Goal: Information Seeking & Learning: Check status

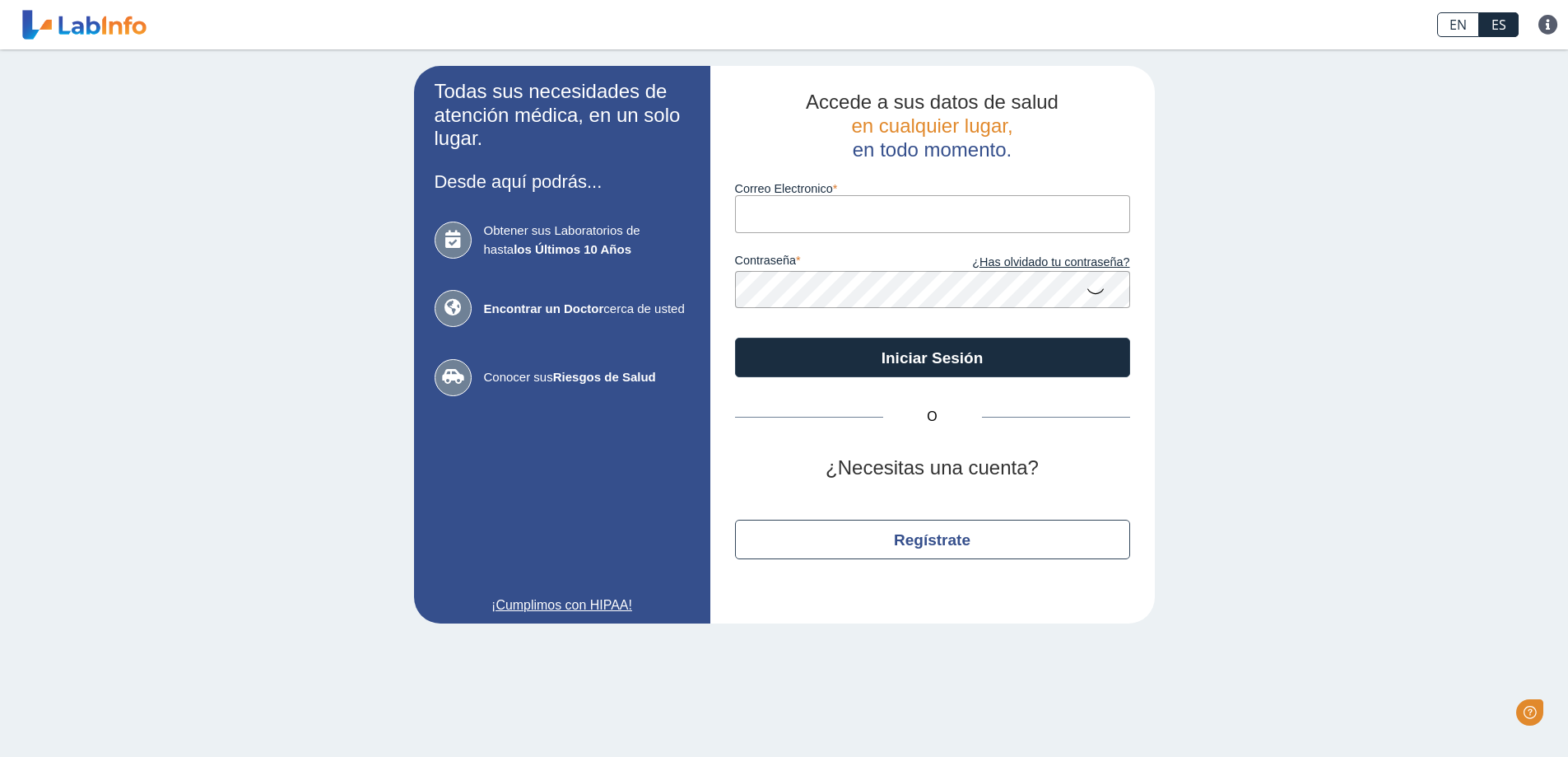
click at [766, 217] on input "Correo Electronico" at bounding box center [932, 213] width 395 height 37
type input "[EMAIL_ADDRESS][DOMAIN_NAME]"
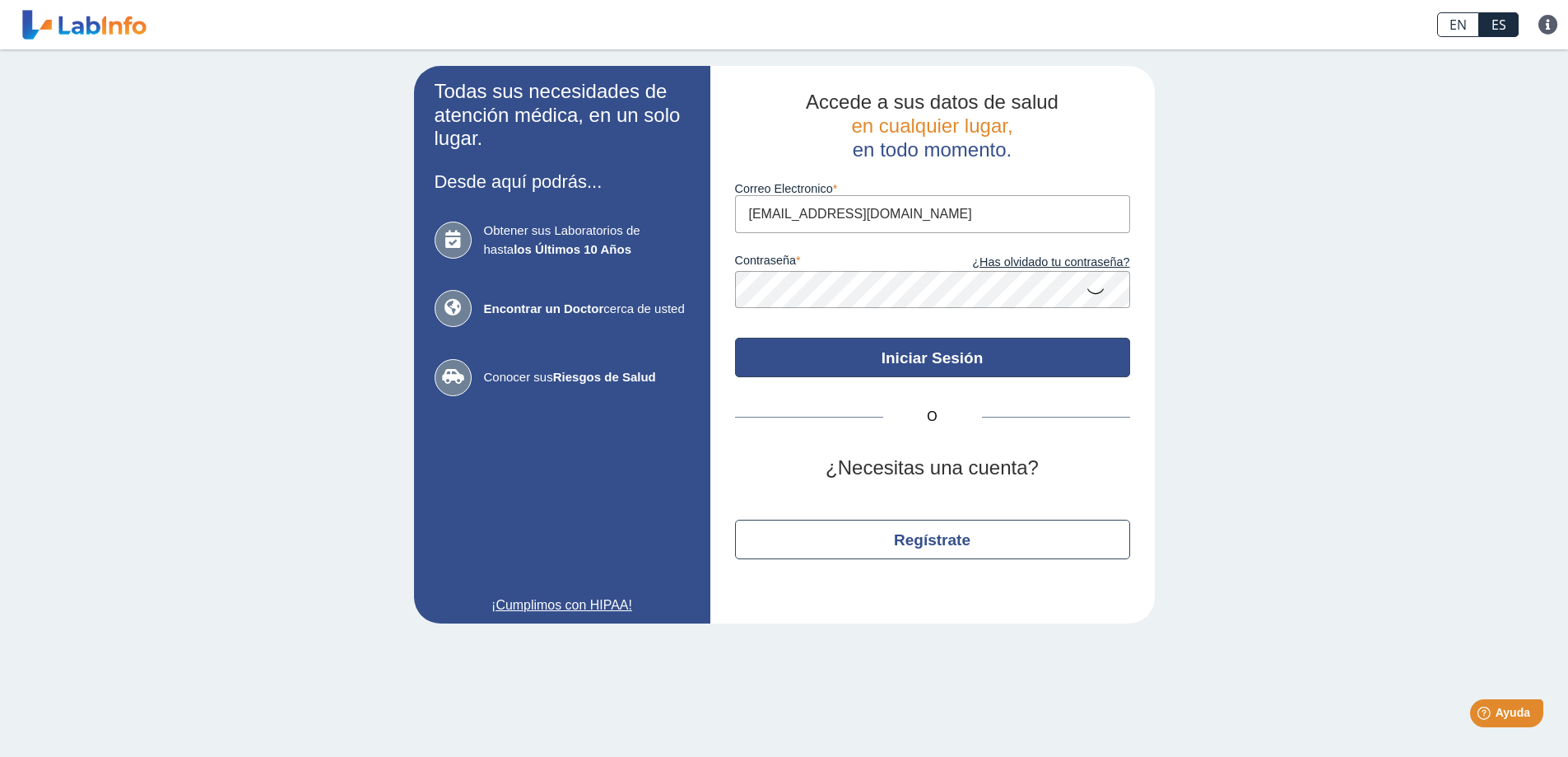
click at [809, 364] on button "Iniciar Sesión" at bounding box center [932, 358] width 395 height 40
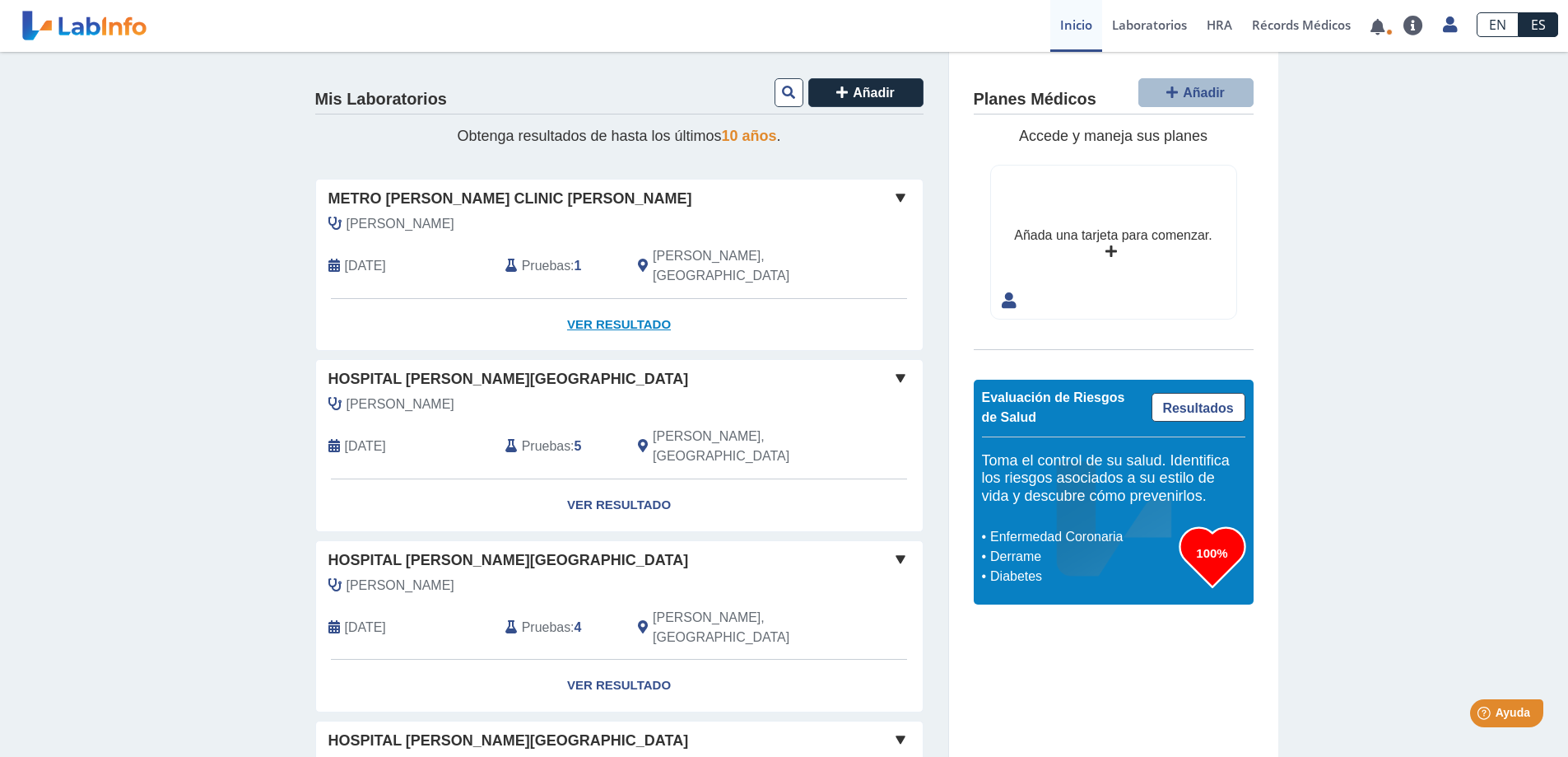
click at [576, 304] on link "Ver Resultado" at bounding box center [619, 325] width 607 height 52
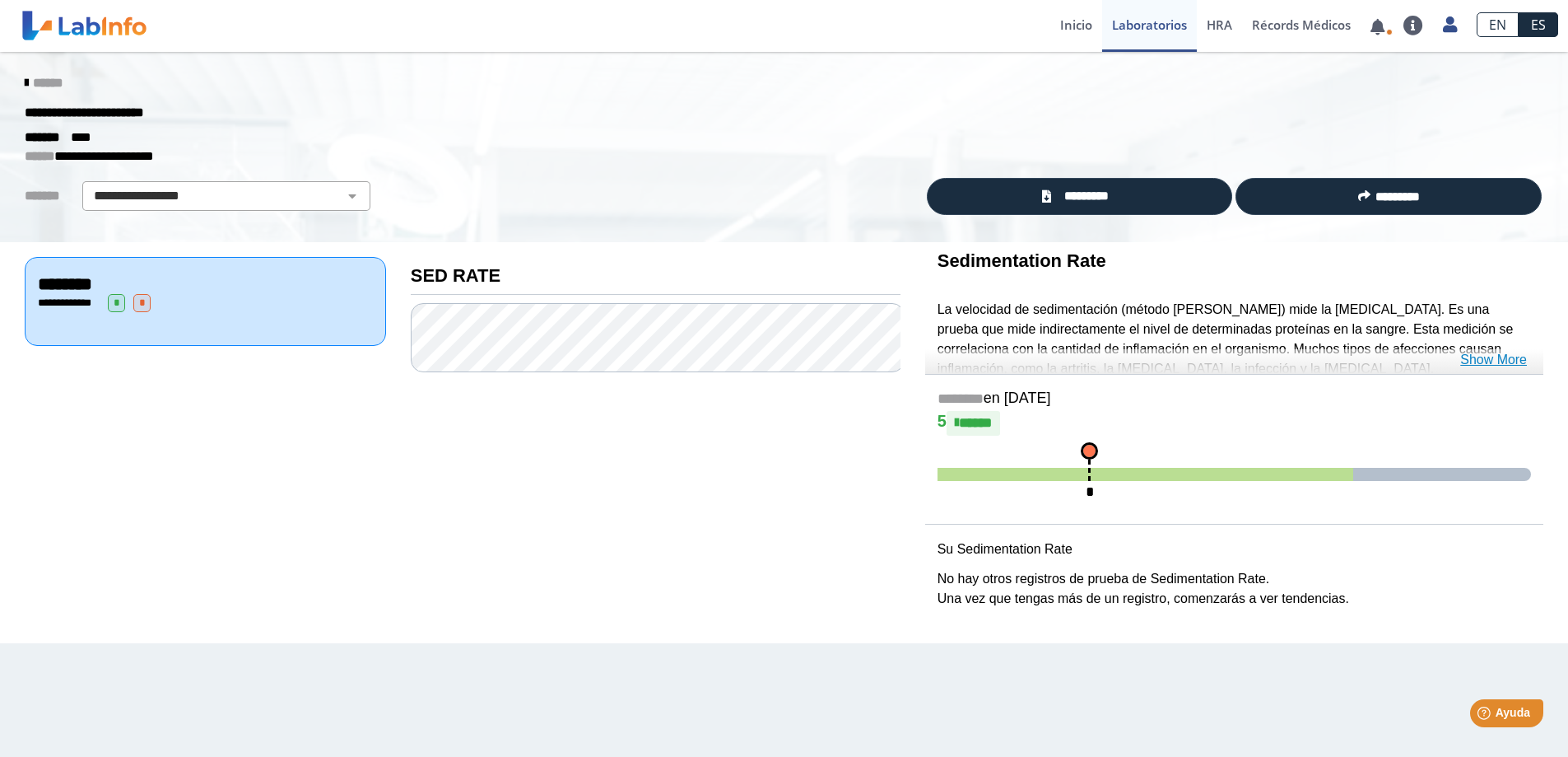
click at [1490, 364] on link "Show More" at bounding box center [1494, 360] width 67 height 20
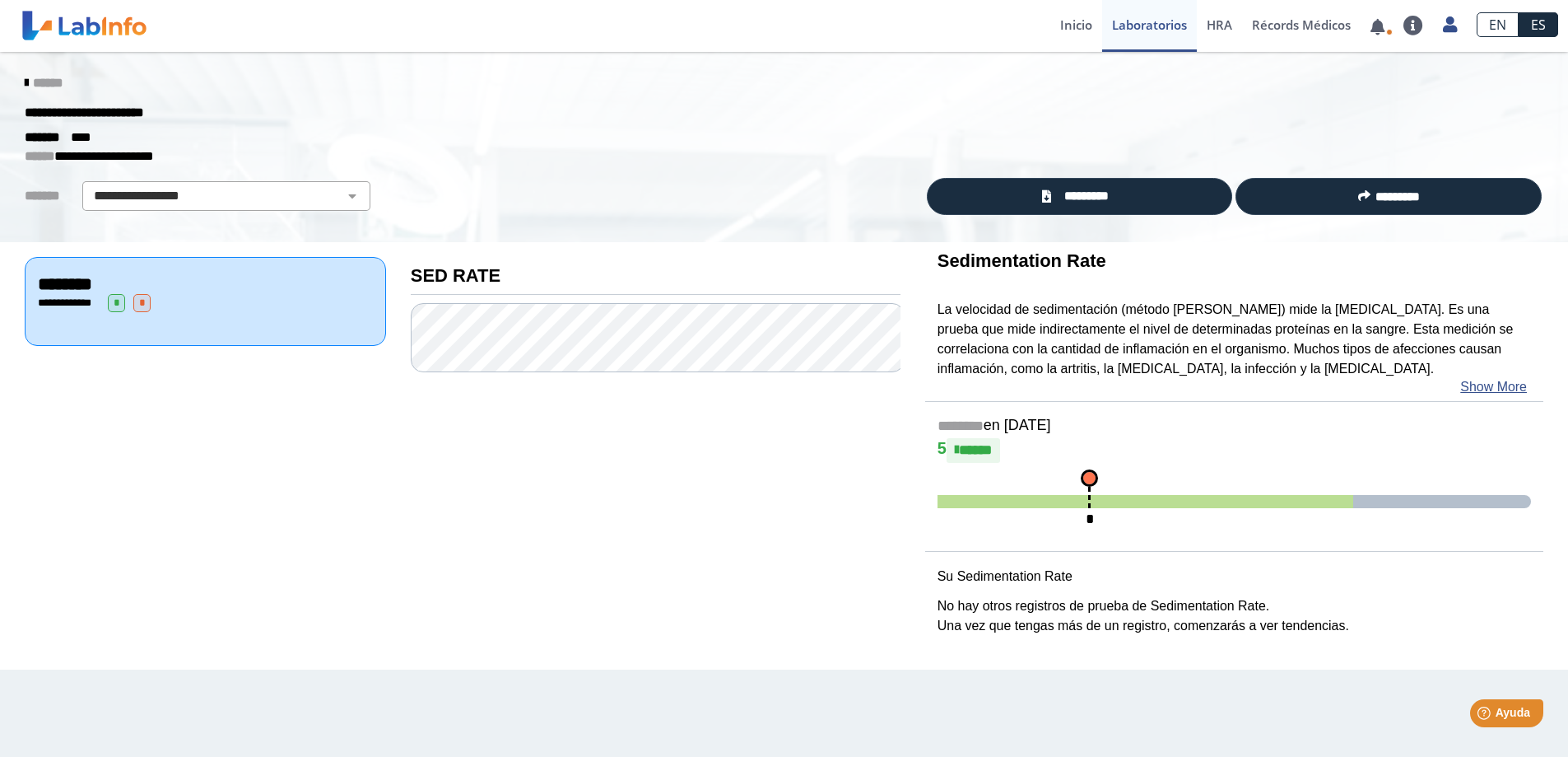
click at [90, 303] on span "**********" at bounding box center [69, 302] width 46 height 11
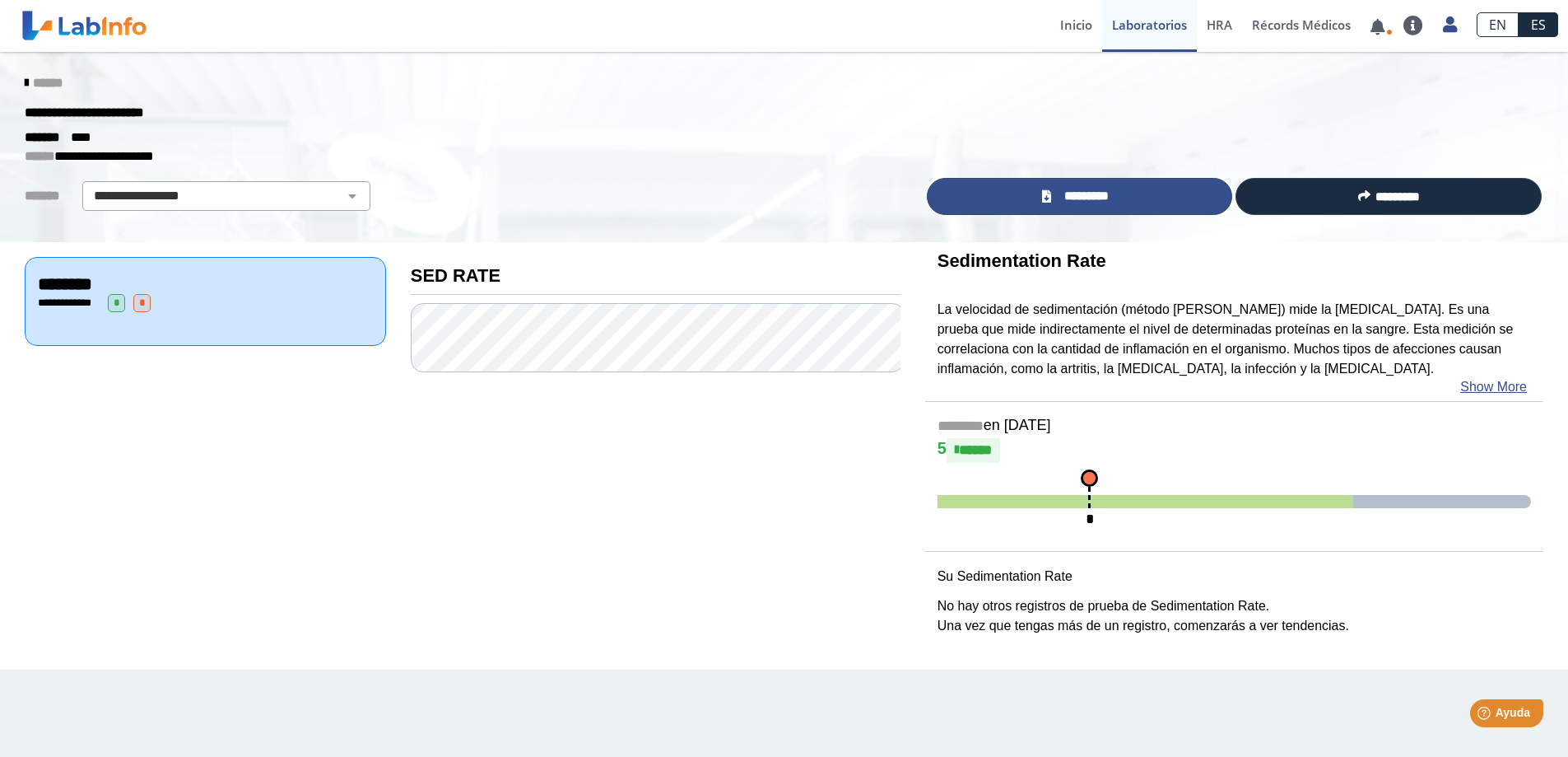
click at [1060, 193] on span "*********" at bounding box center [1086, 196] width 61 height 19
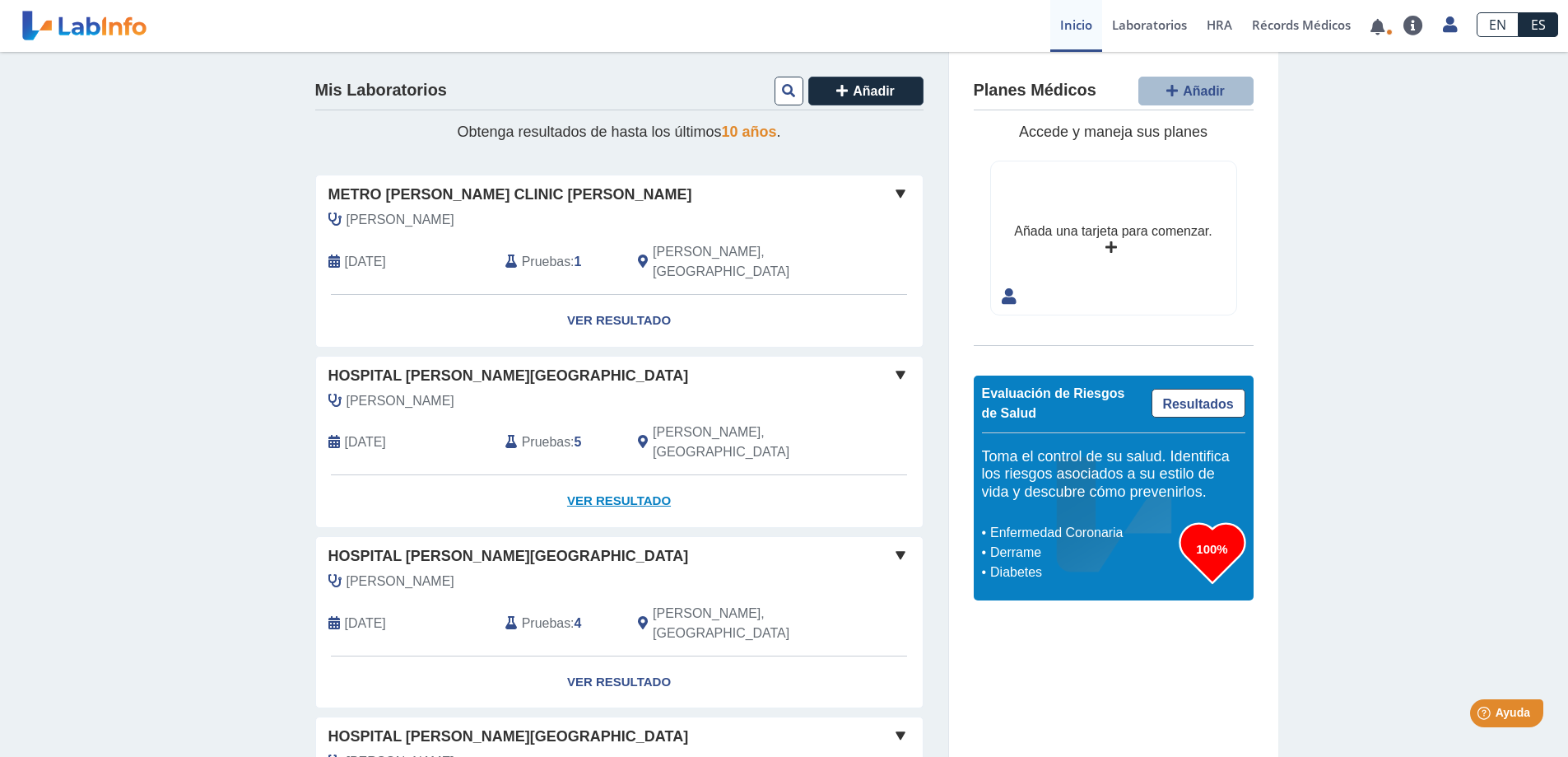
click at [622, 475] on link "Ver Resultado" at bounding box center [619, 501] width 607 height 52
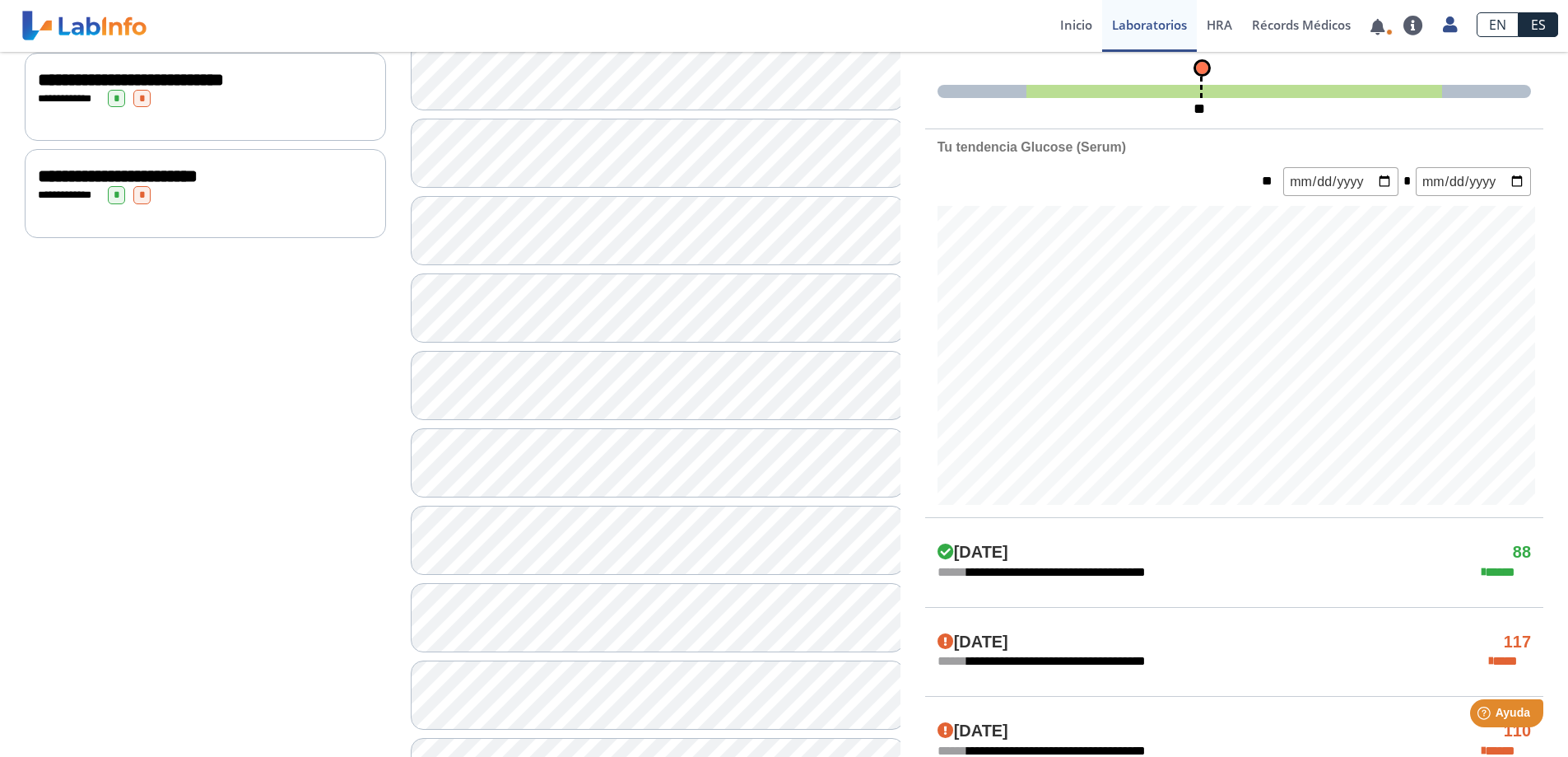
scroll to position [659, 0]
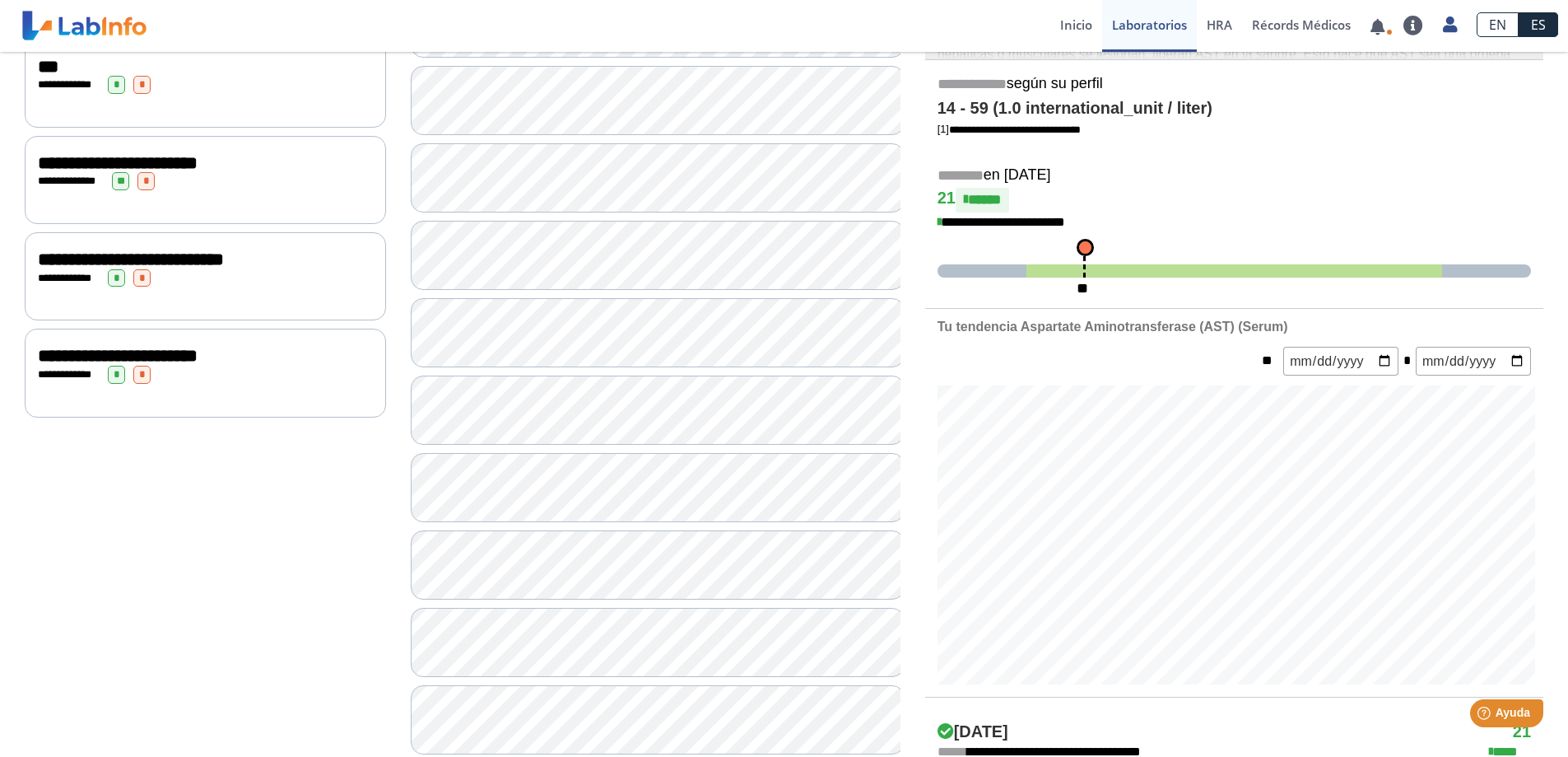
scroll to position [165, 0]
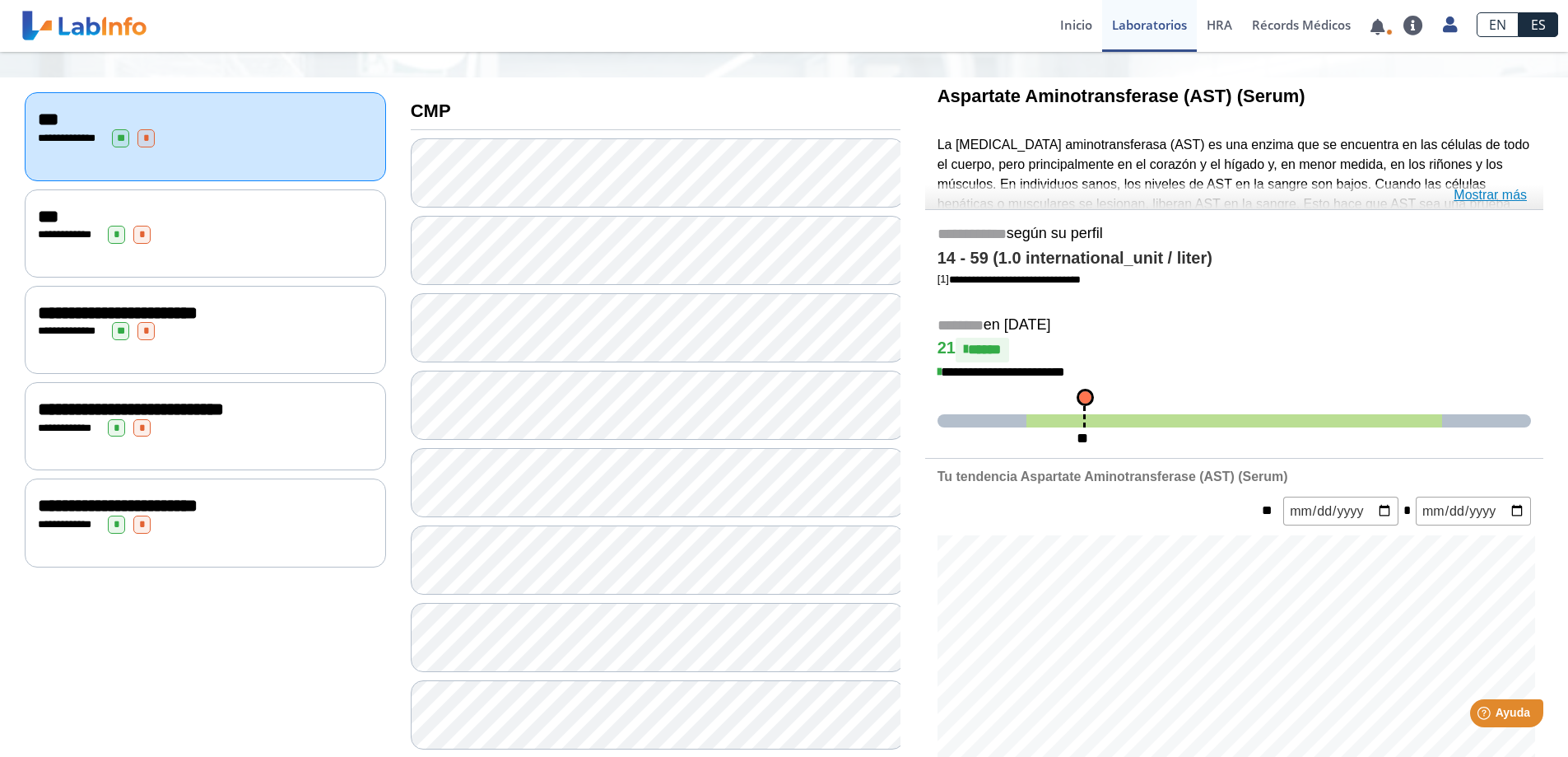
click at [1485, 193] on link "Mostrar más" at bounding box center [1491, 196] width 73 height 20
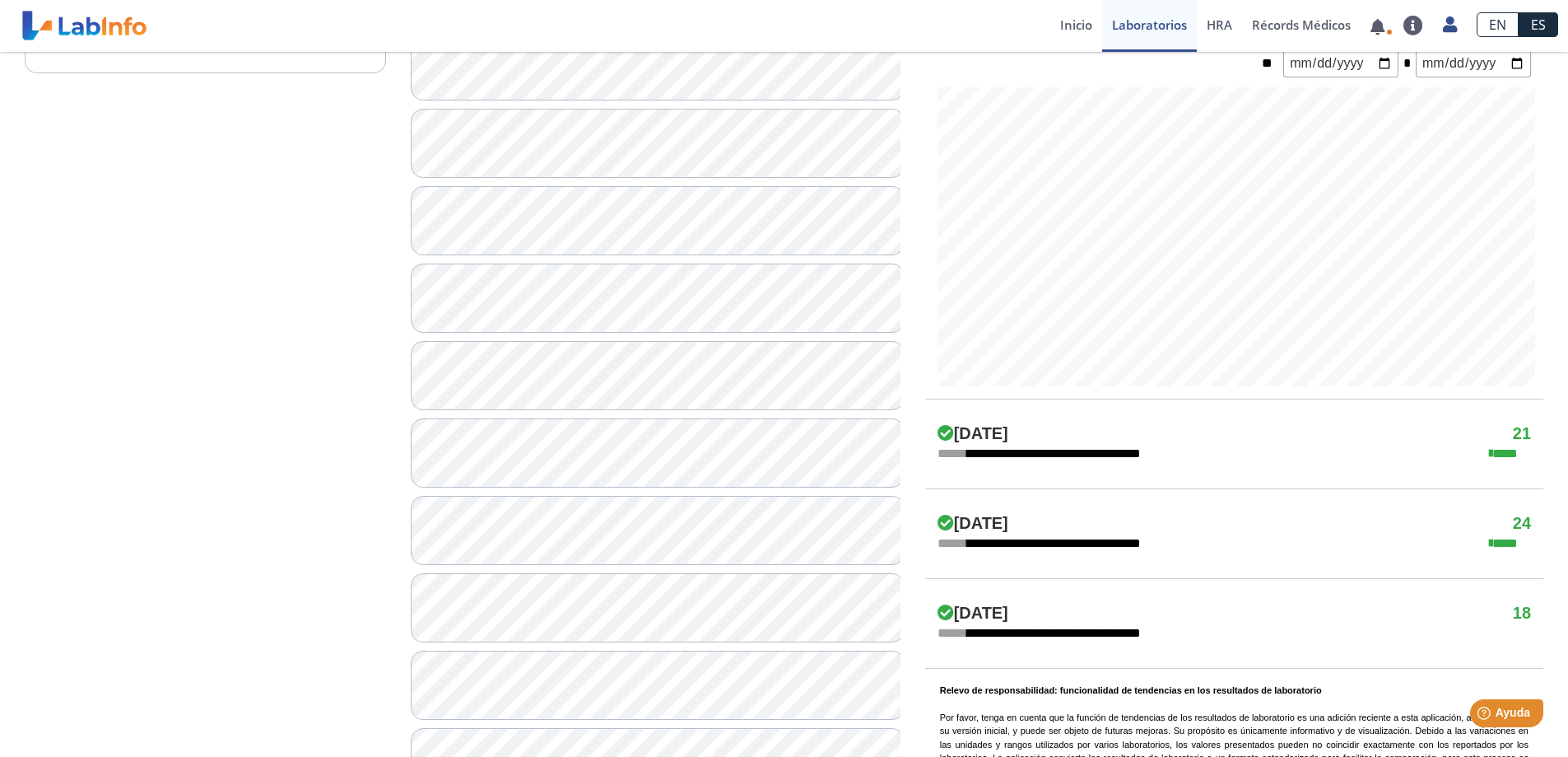
scroll to position [824, 0]
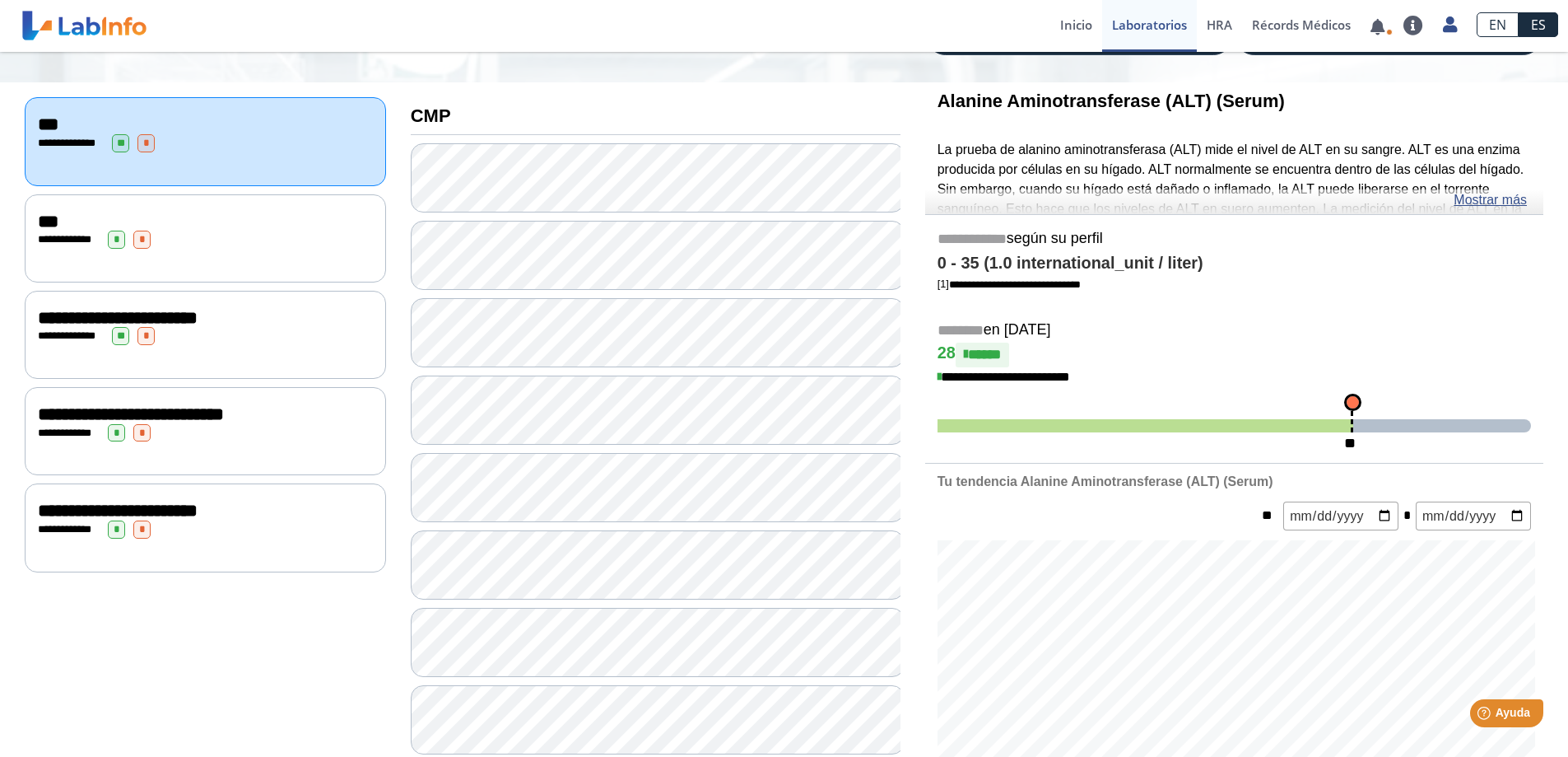
scroll to position [82, 0]
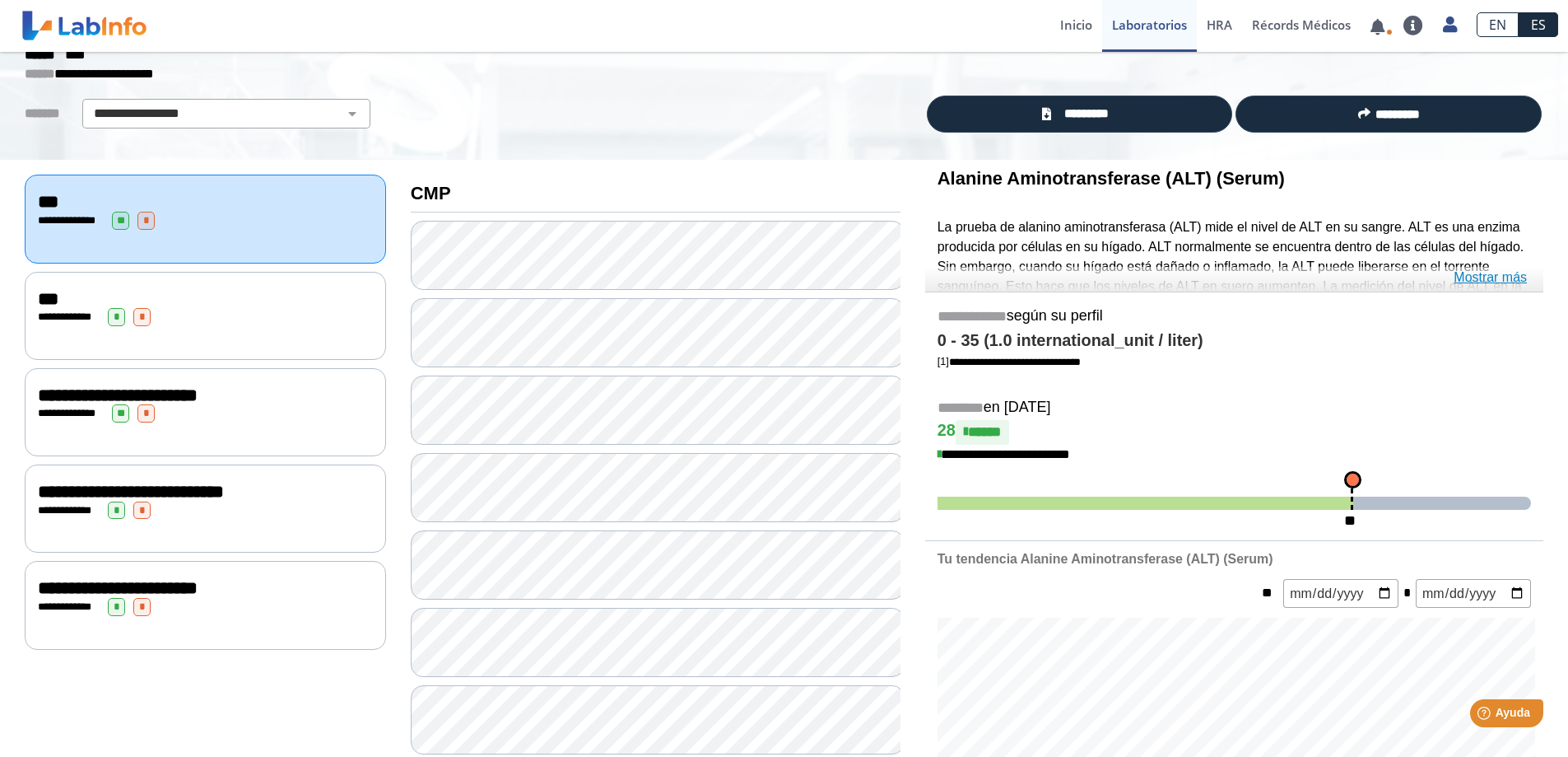
click at [1511, 274] on link "Mostrar más" at bounding box center [1491, 277] width 73 height 20
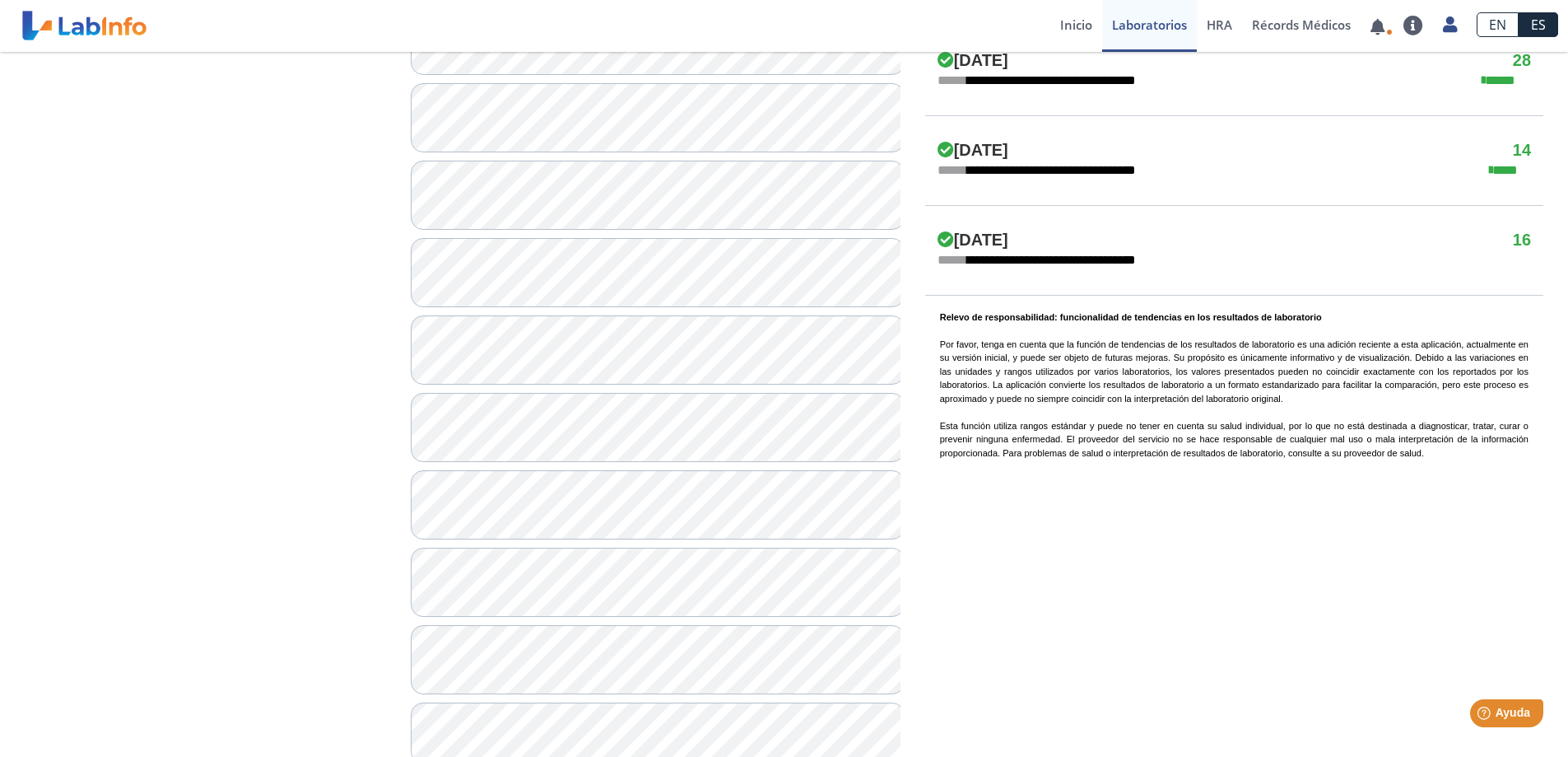
scroll to position [1120, 0]
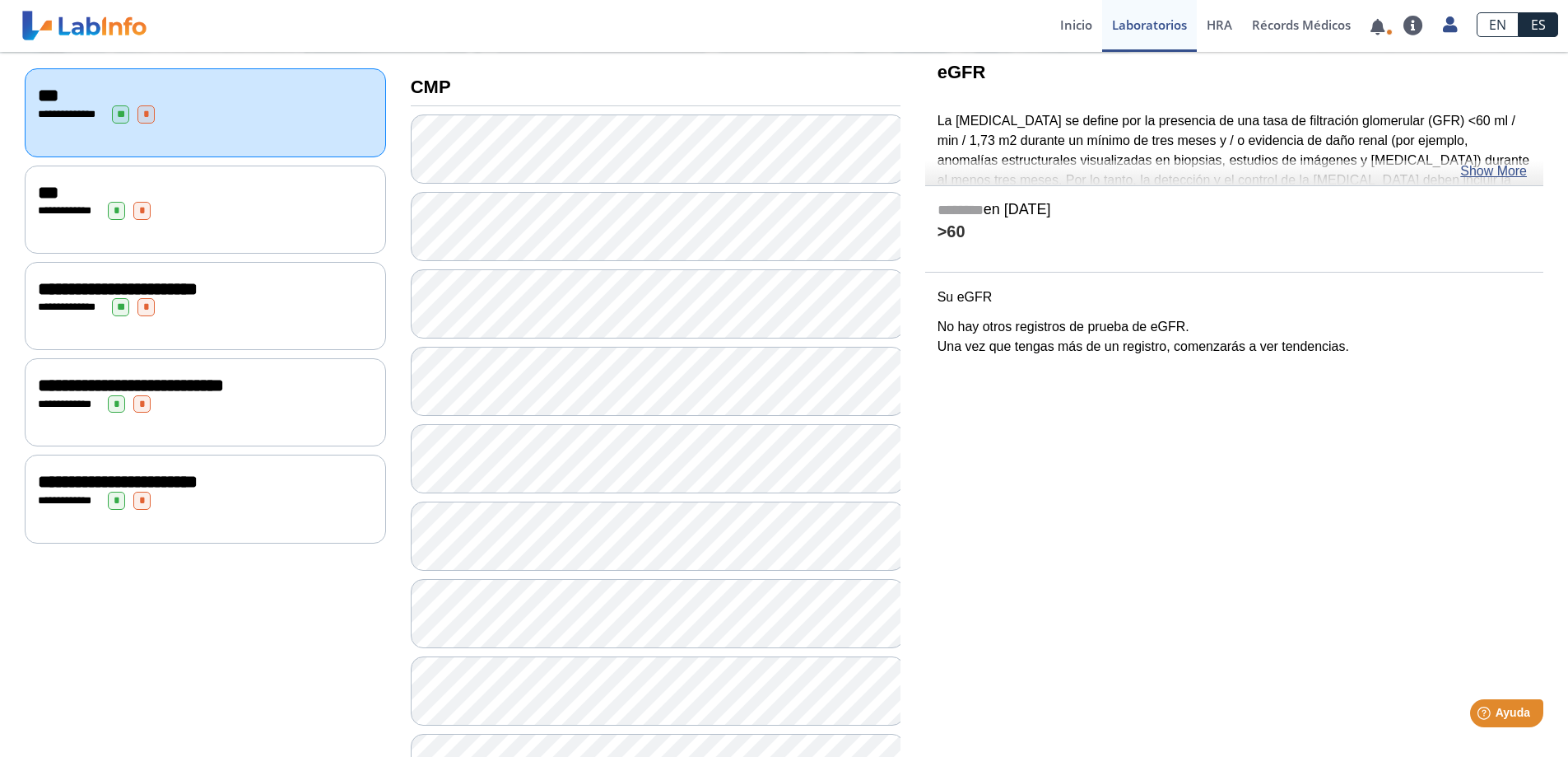
scroll to position [49, 0]
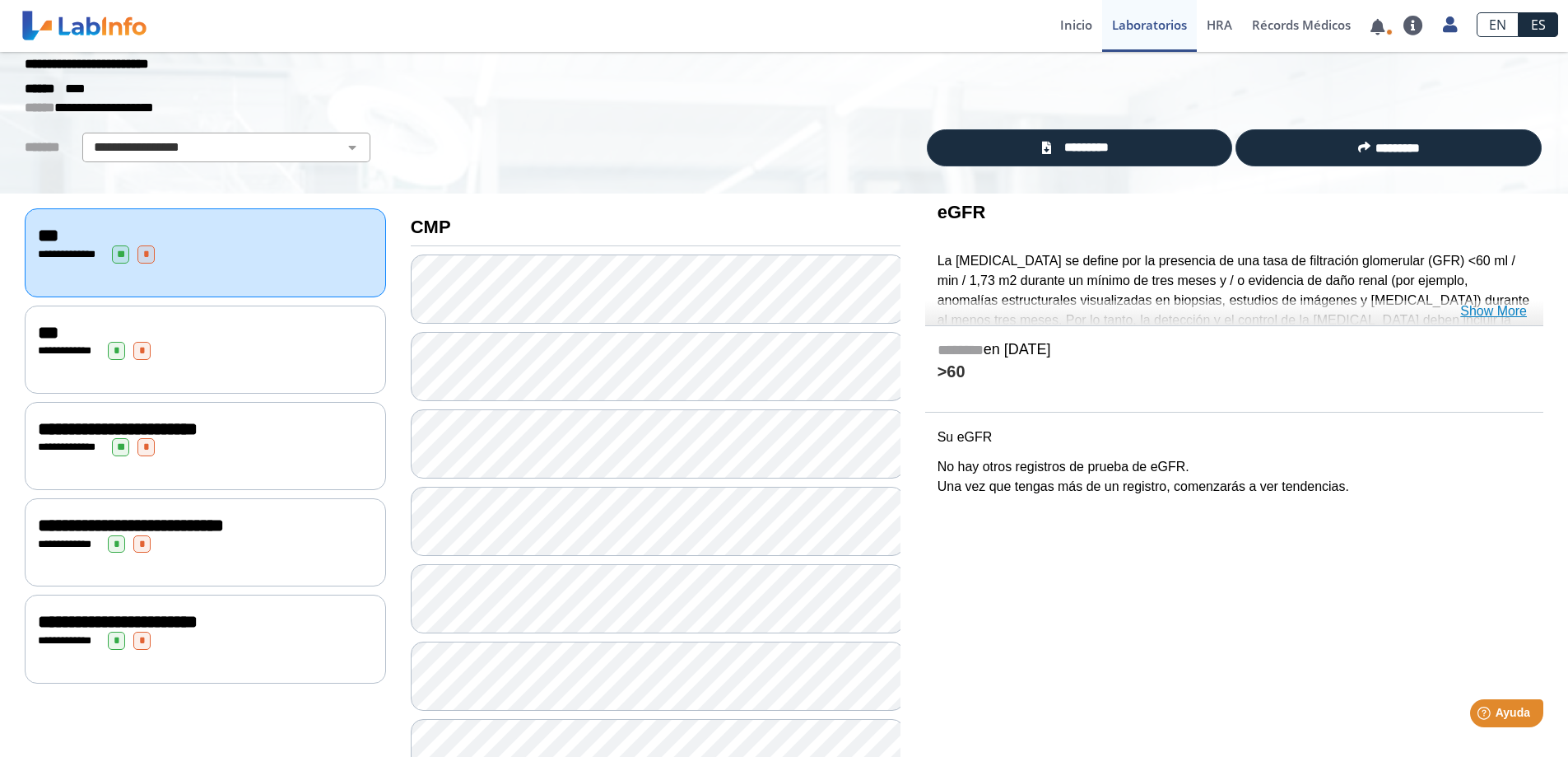
click at [1469, 309] on link "Show More" at bounding box center [1494, 311] width 67 height 20
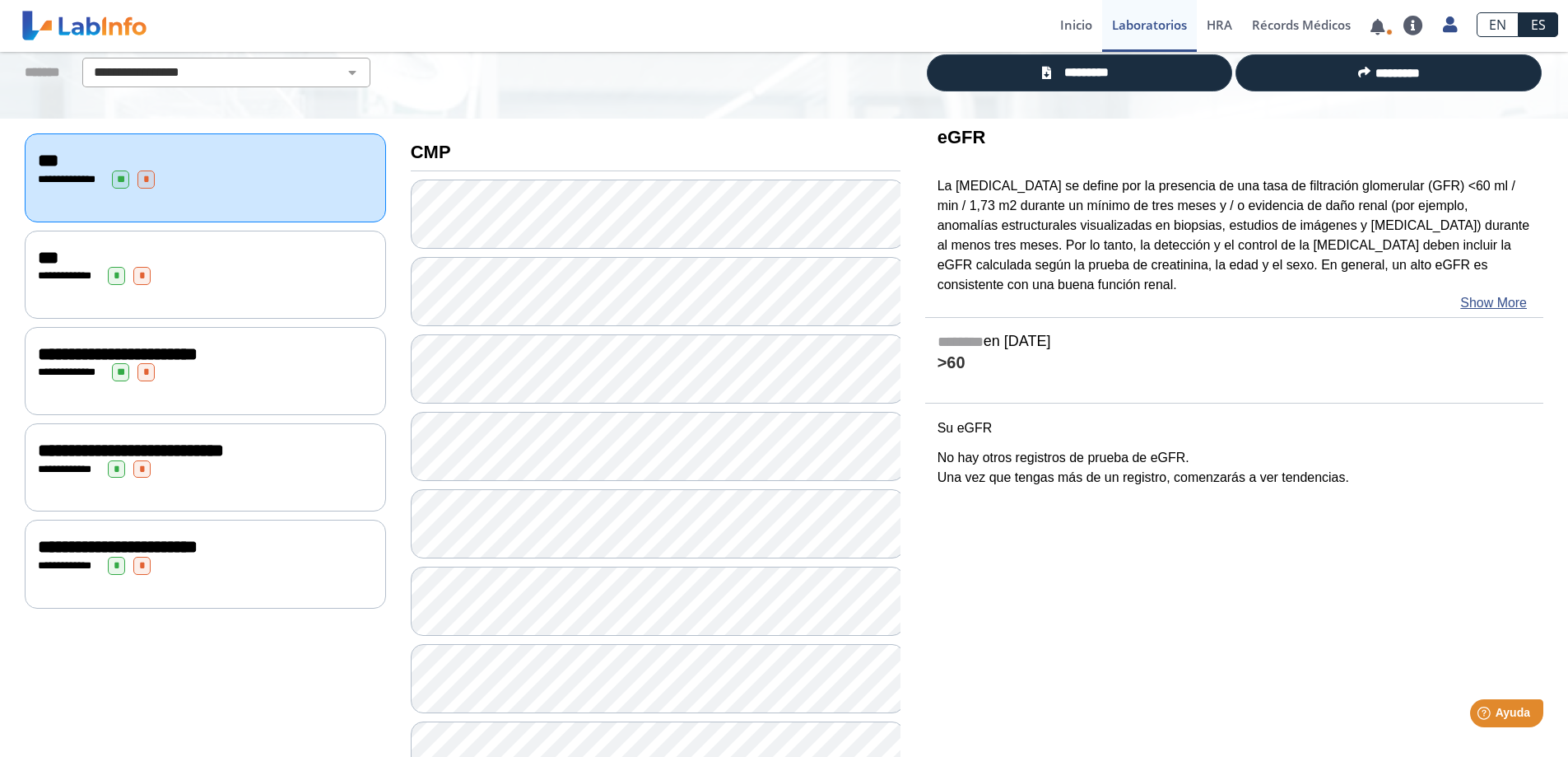
scroll to position [0, 0]
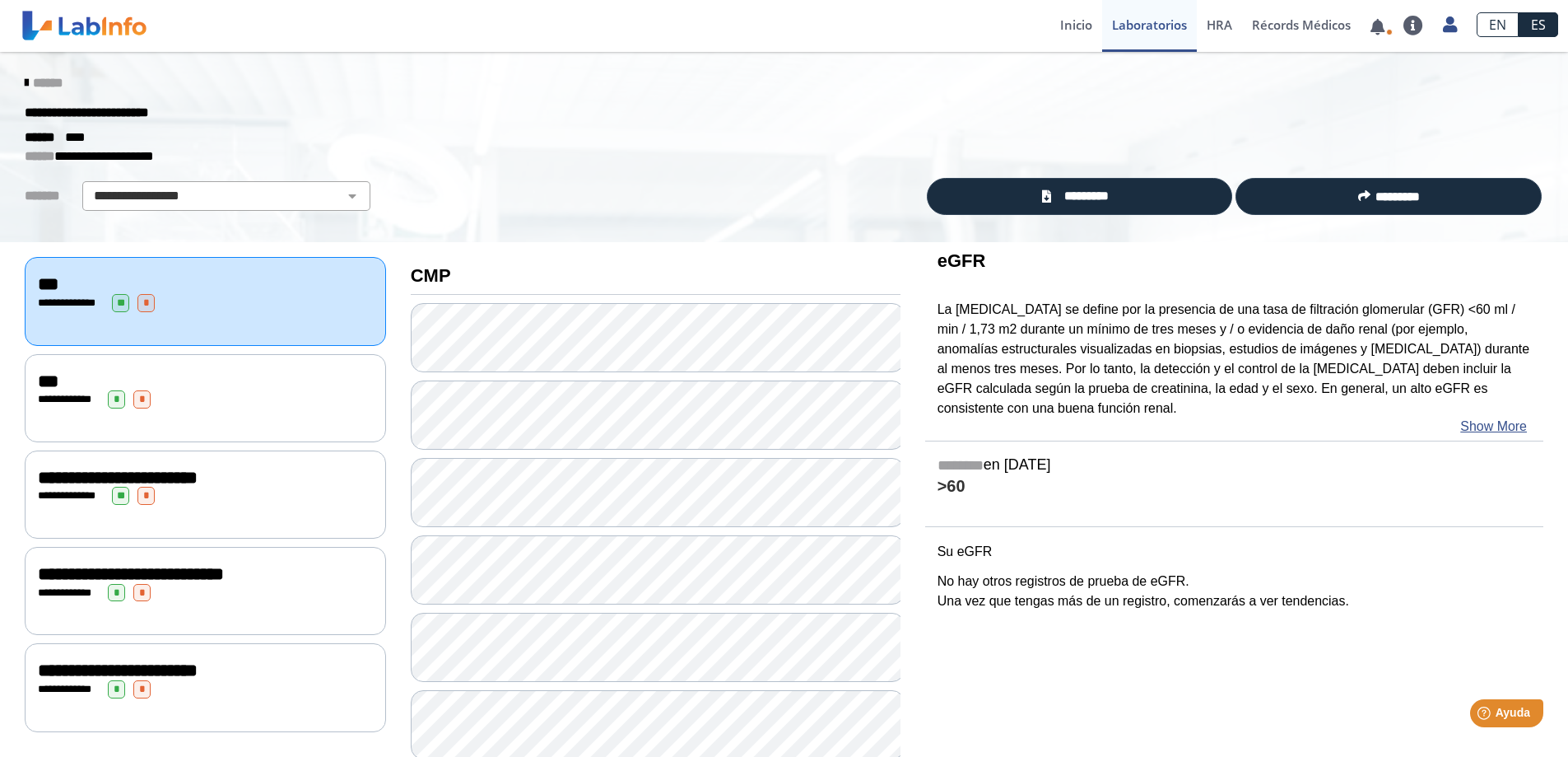
click at [53, 402] on div "**********" at bounding box center [205, 399] width 335 height 18
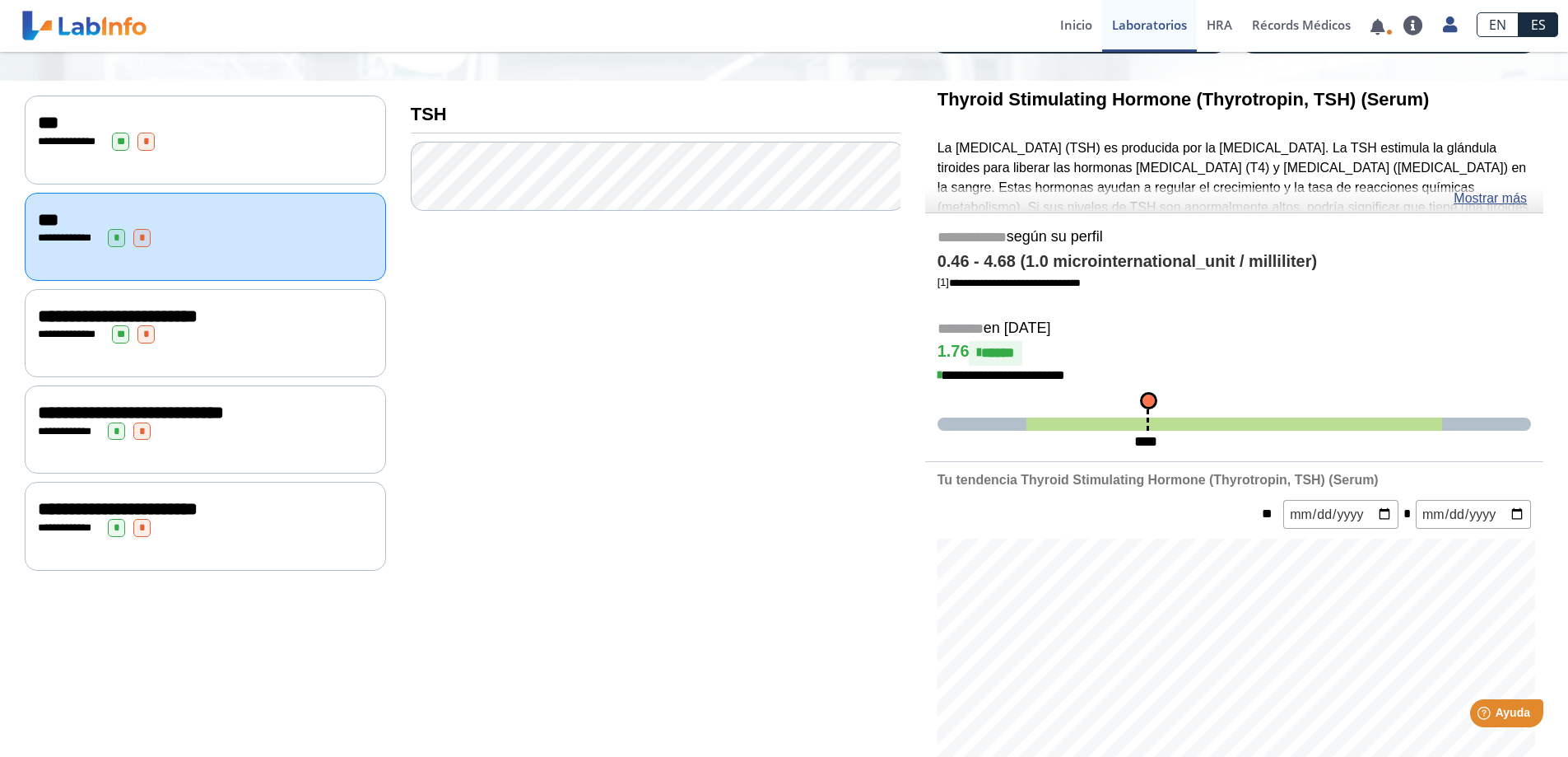
scroll to position [165, 0]
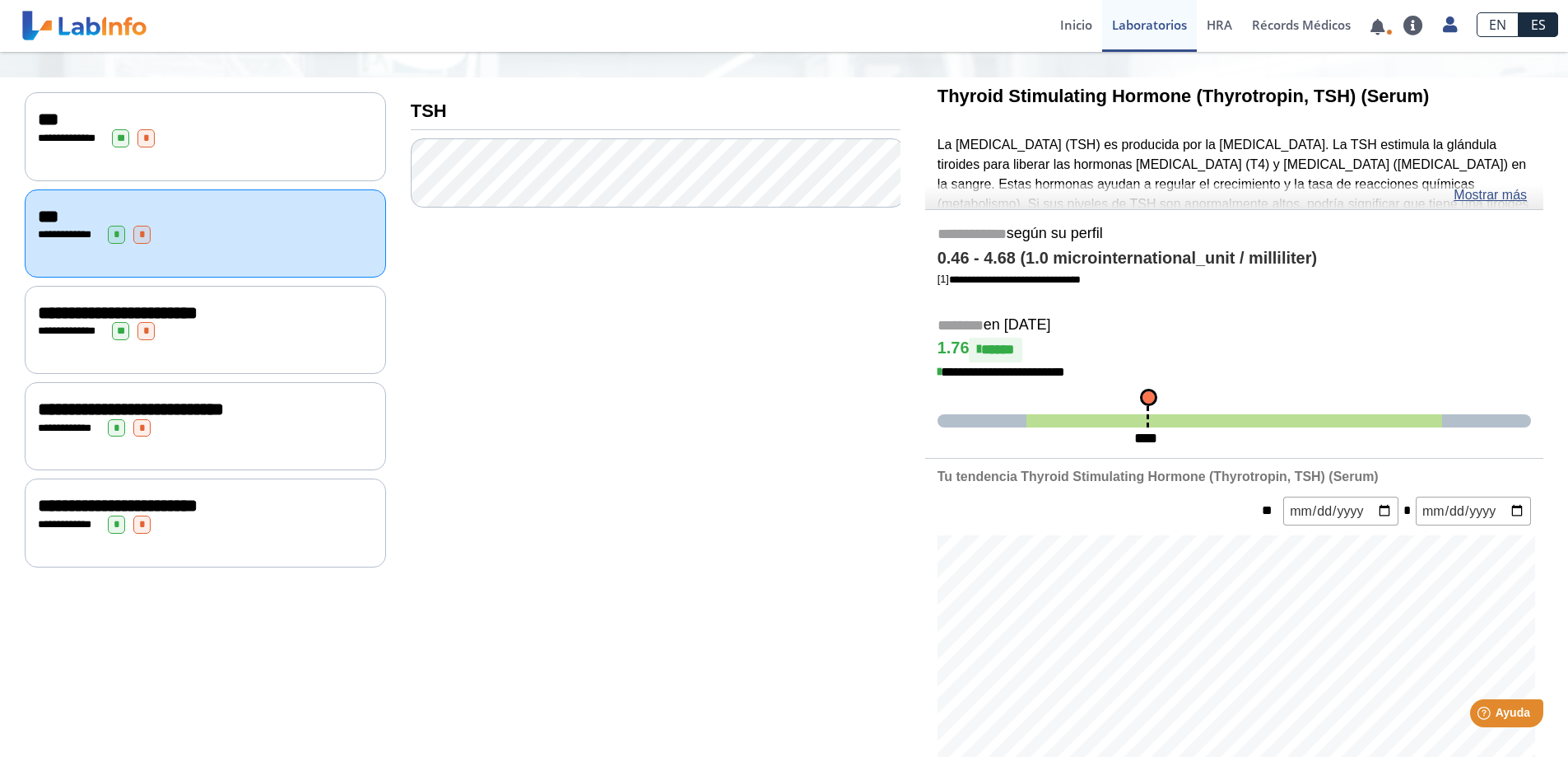
click at [207, 322] on div "**********" at bounding box center [205, 331] width 335 height 18
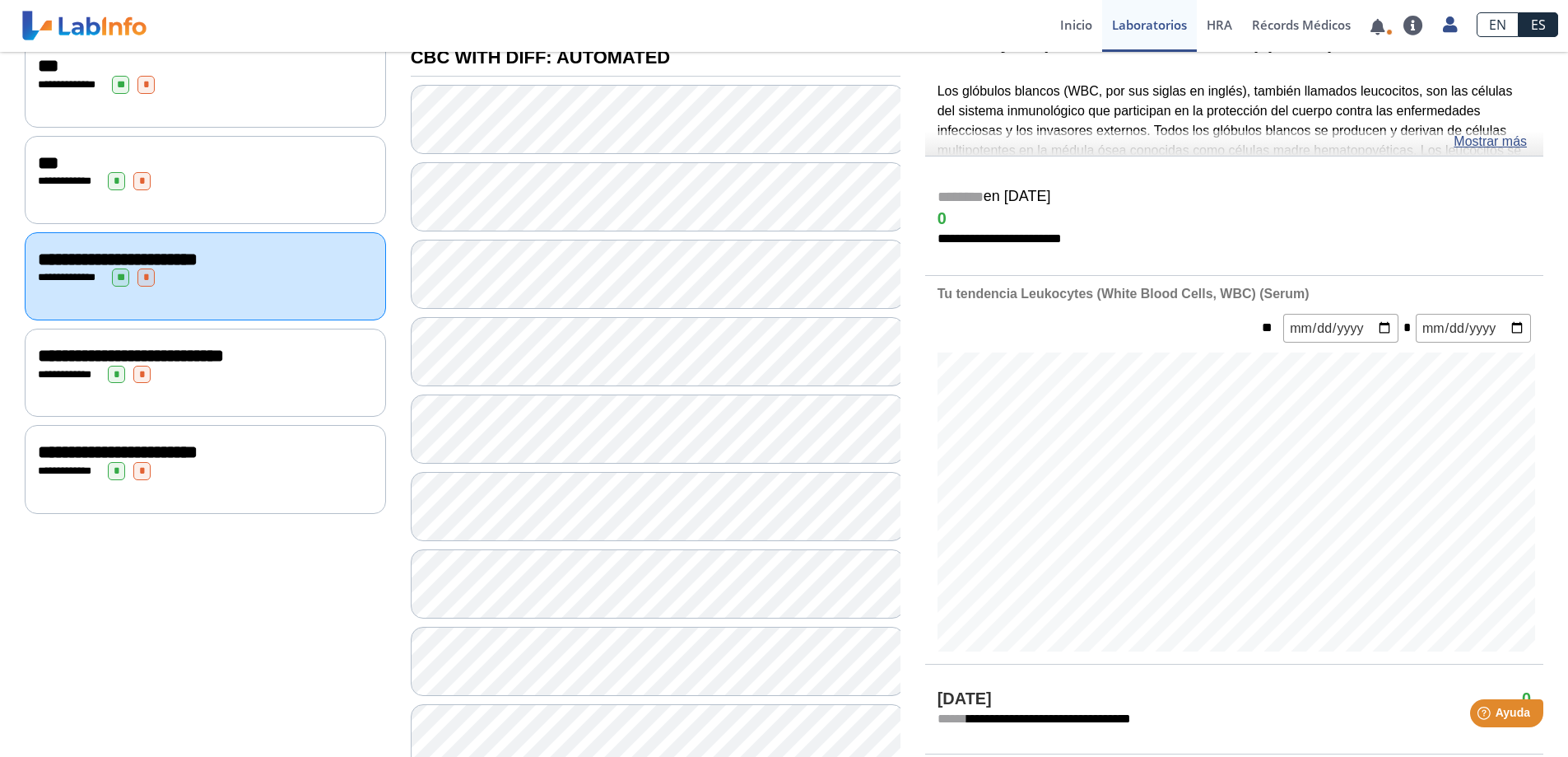
scroll to position [247, 0]
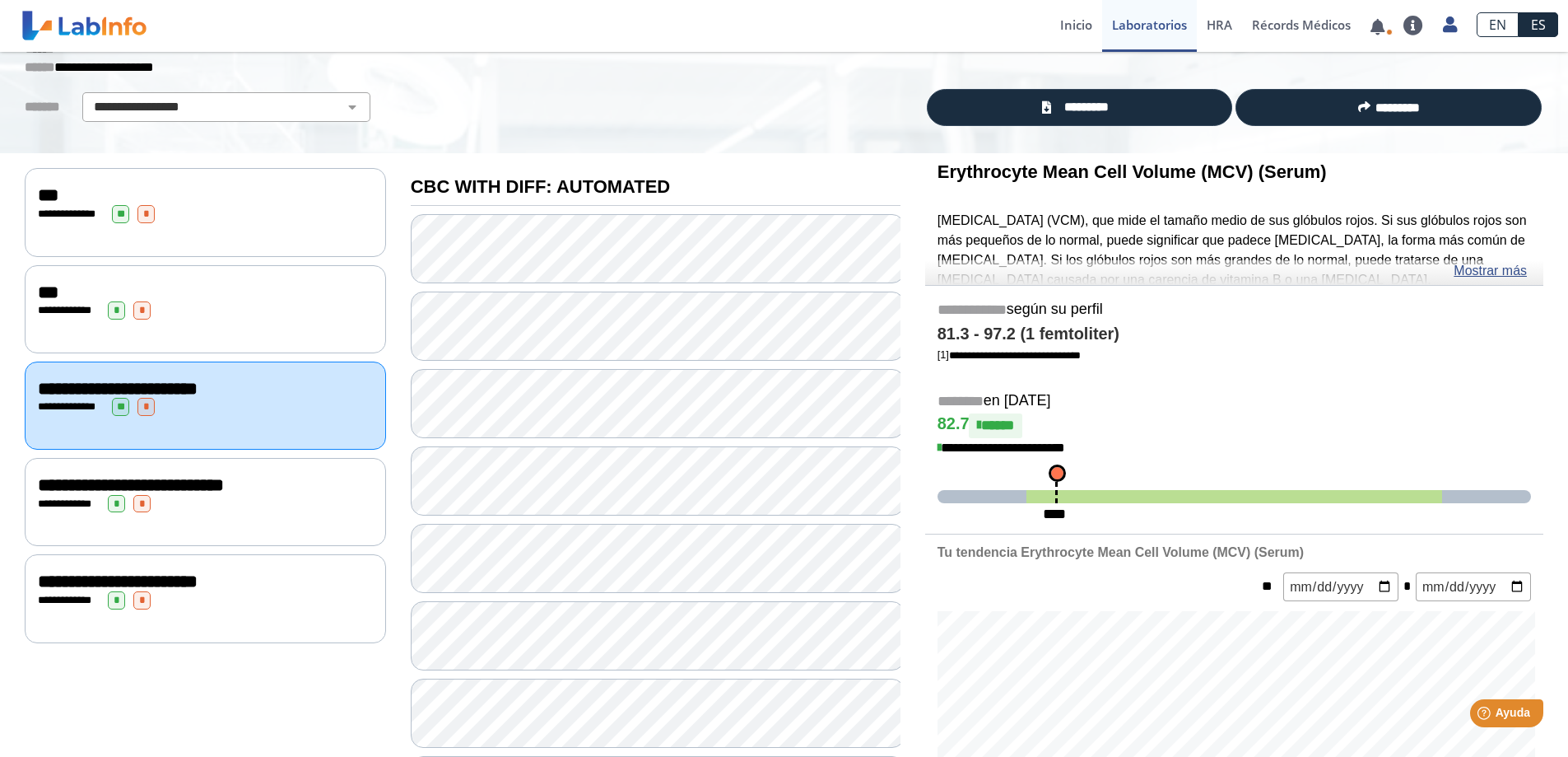
scroll to position [82, 0]
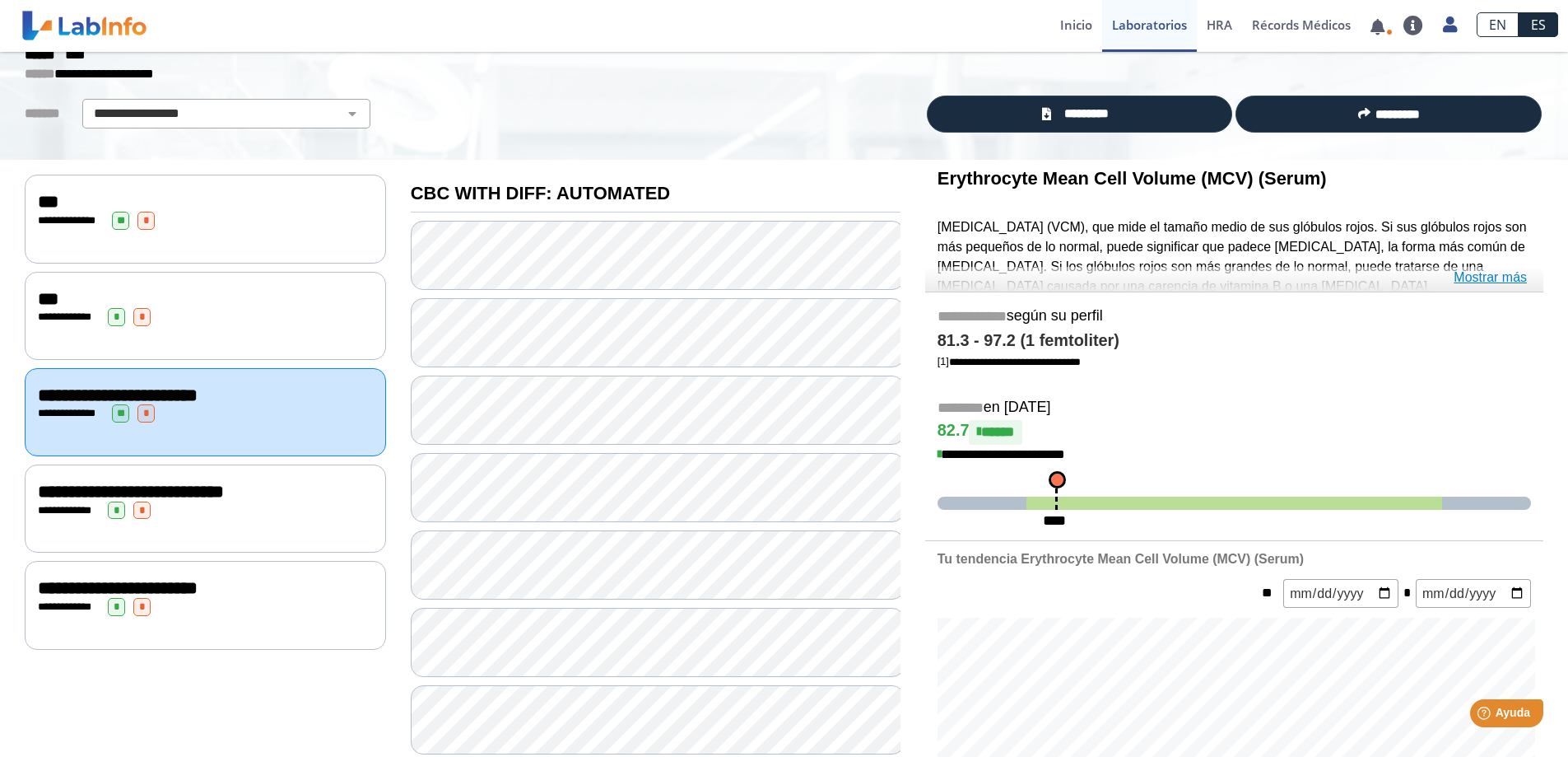
click at [1496, 278] on link "Mostrar más" at bounding box center [1491, 277] width 73 height 20
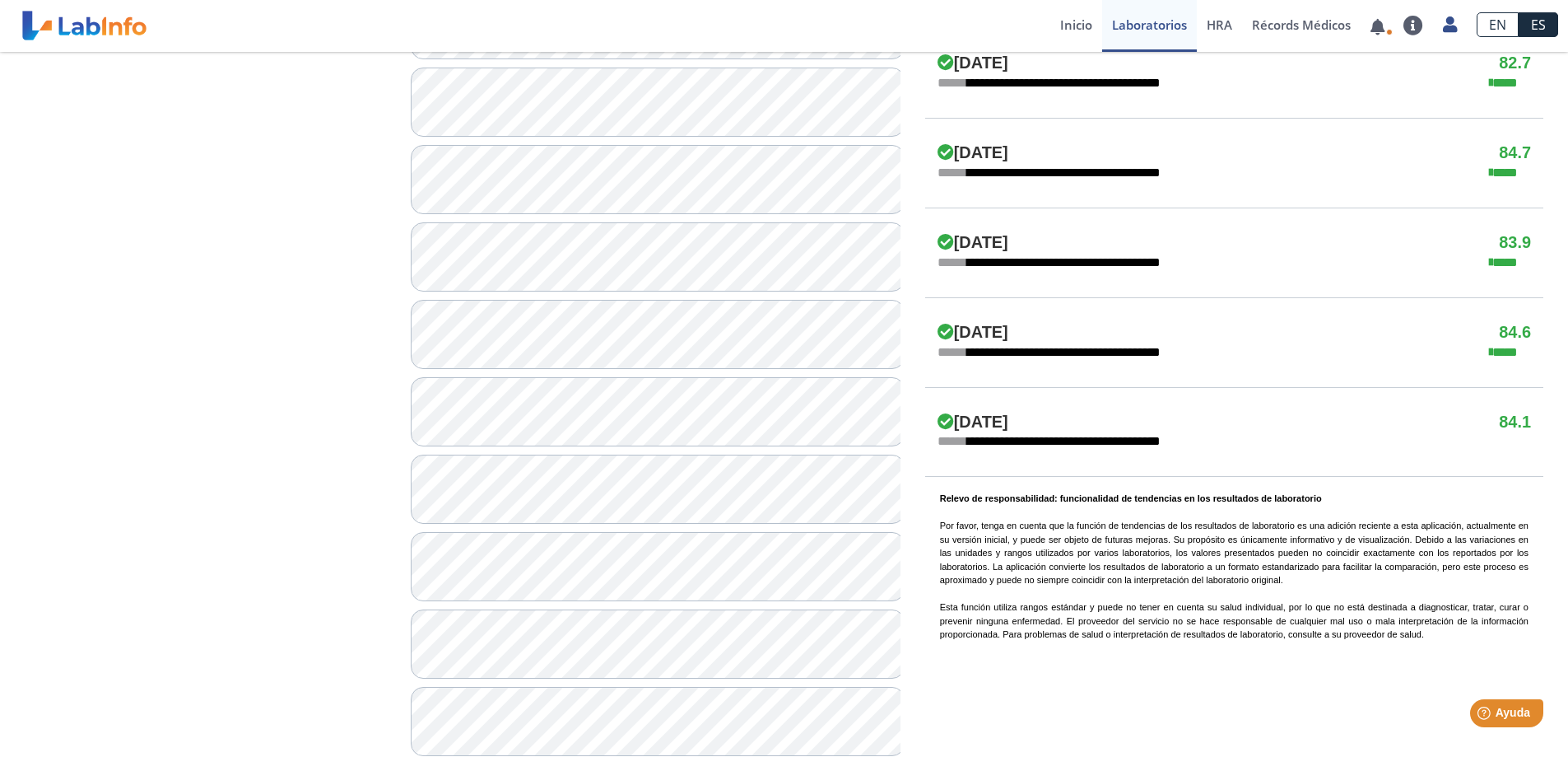
scroll to position [1128, 0]
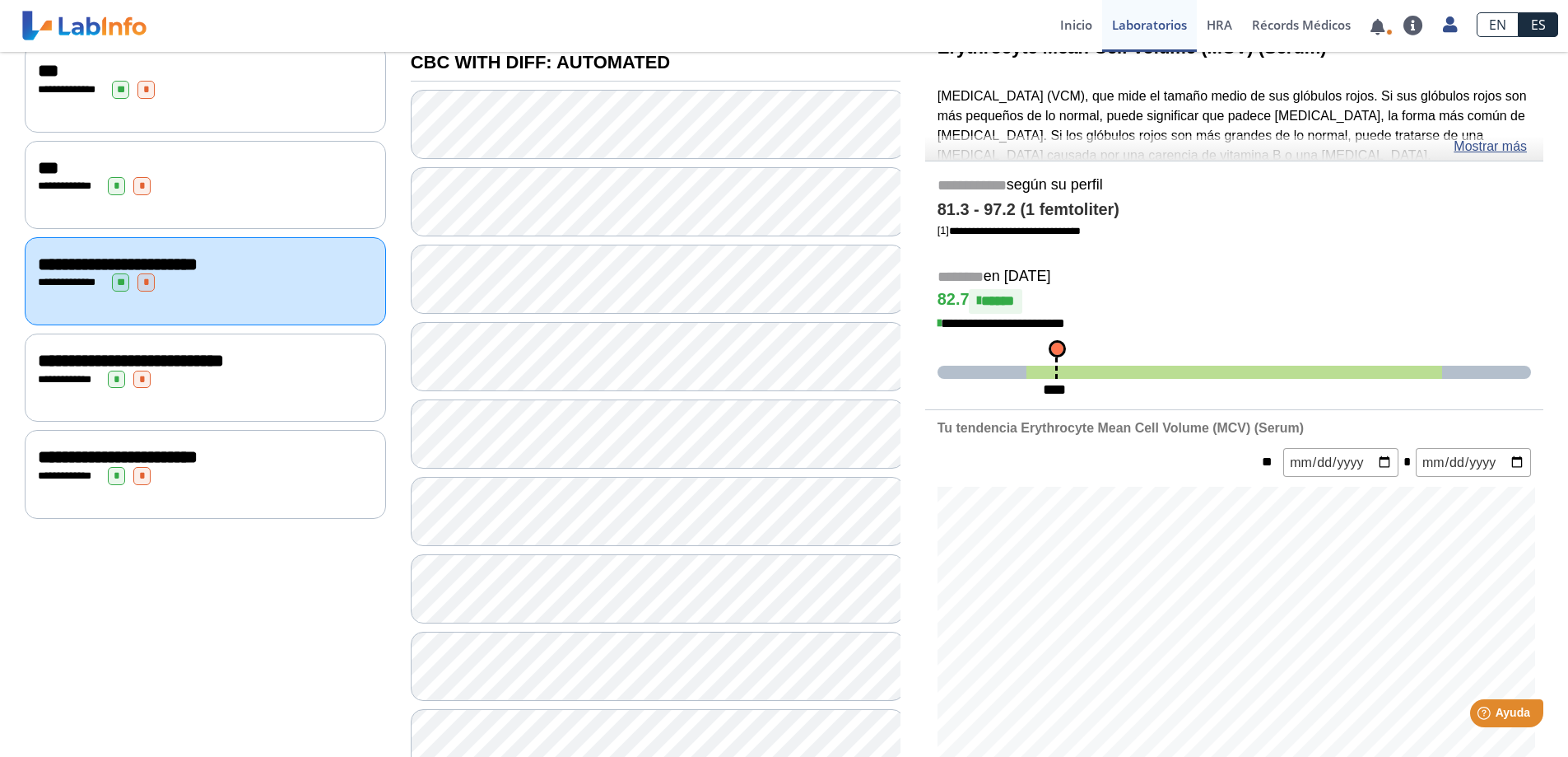
scroll to position [57, 0]
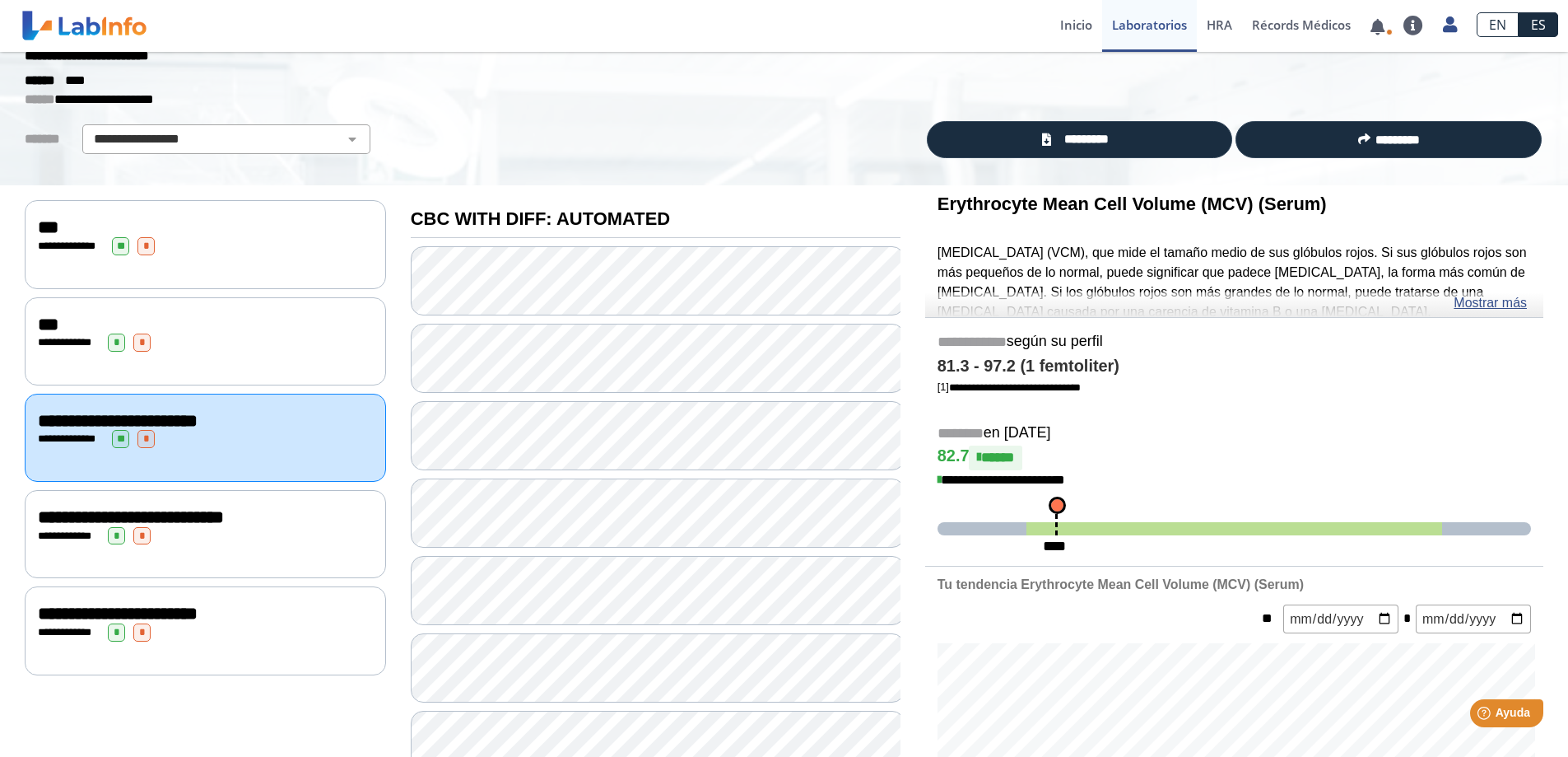
click at [116, 529] on span "*" at bounding box center [116, 536] width 17 height 18
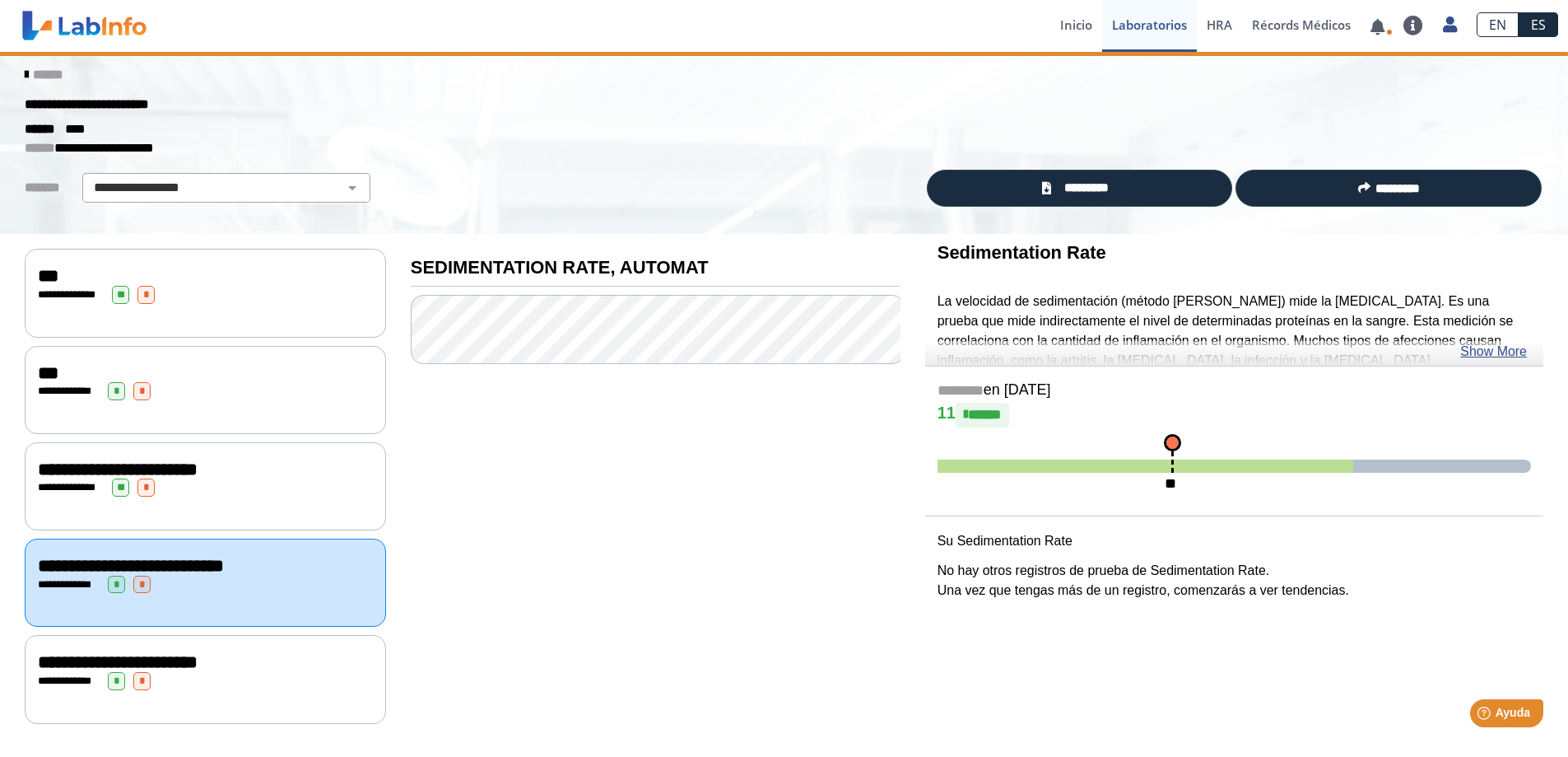
scroll to position [1, 0]
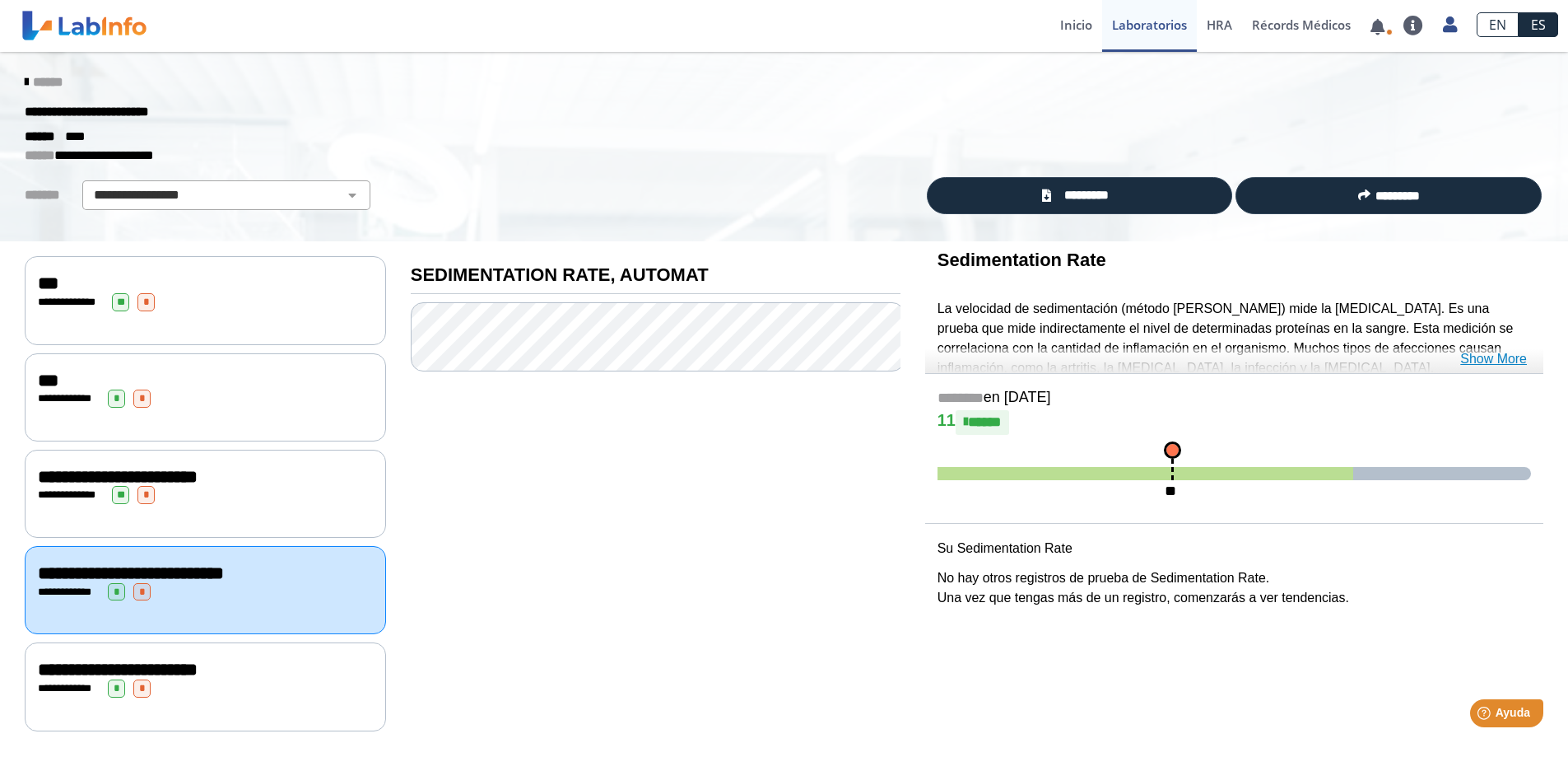
click at [1486, 361] on link "Show More" at bounding box center [1494, 359] width 67 height 20
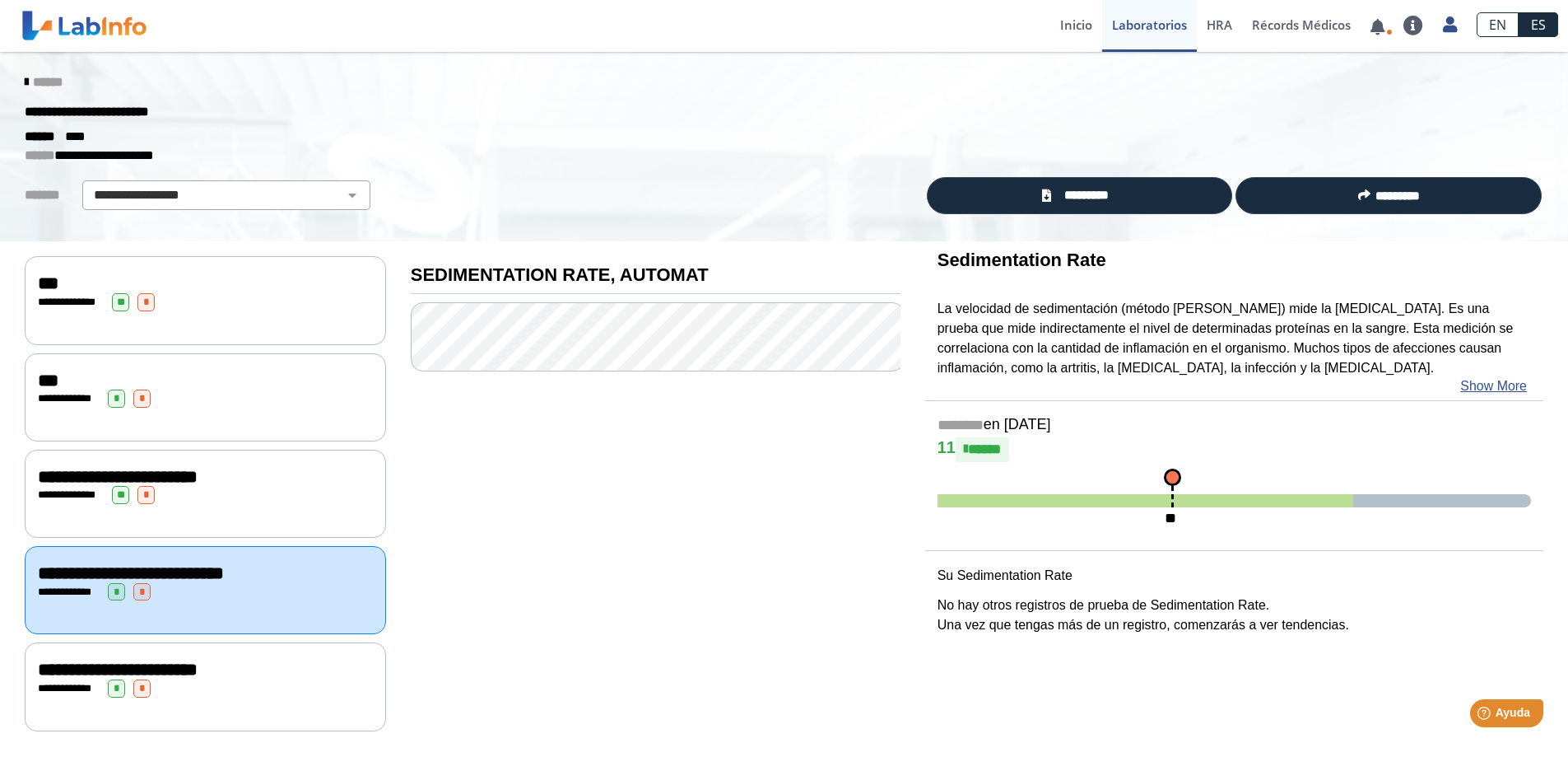
scroll to position [0, 0]
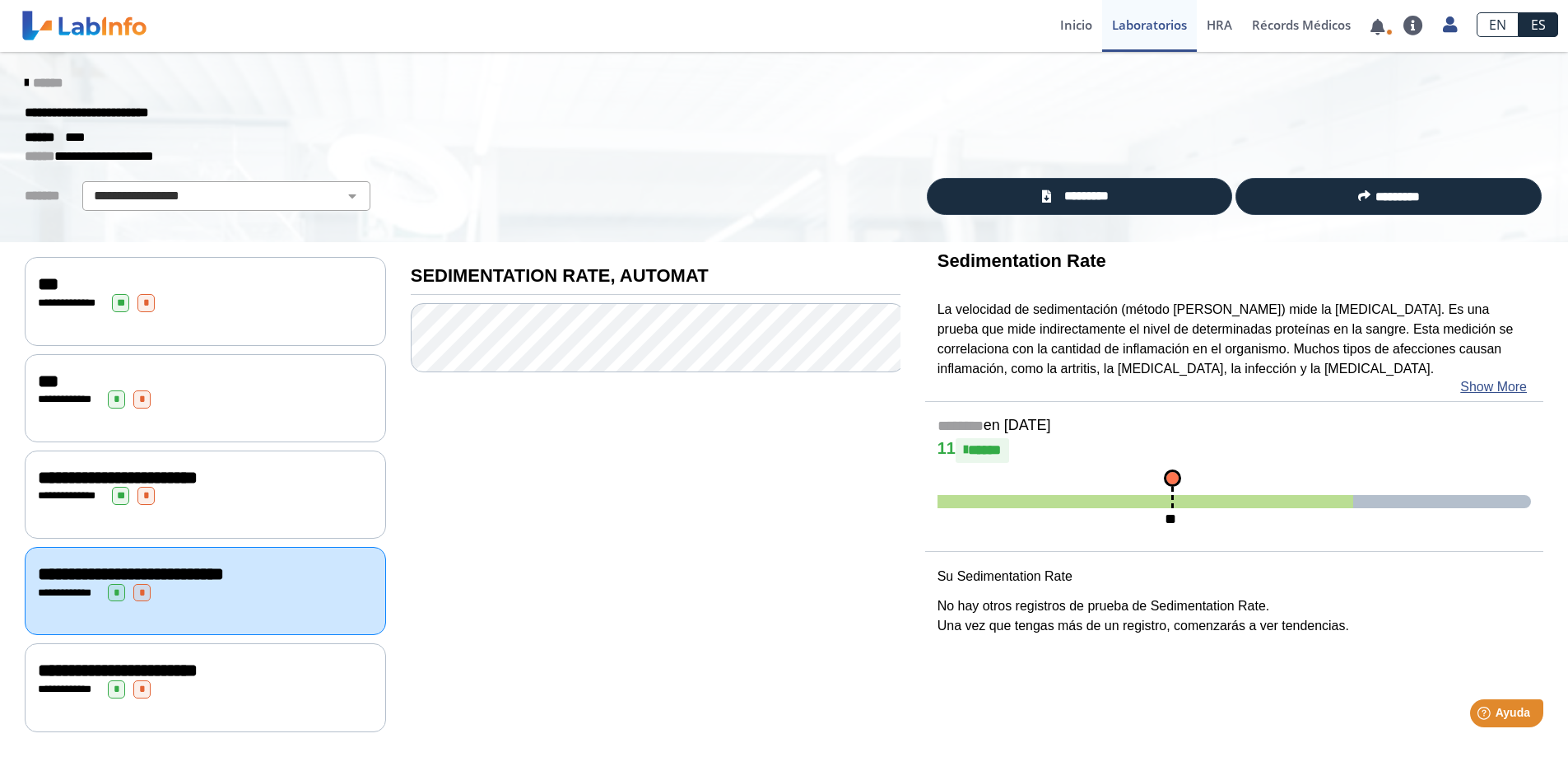
click at [198, 672] on span "**********" at bounding box center [117, 671] width 160 height 18
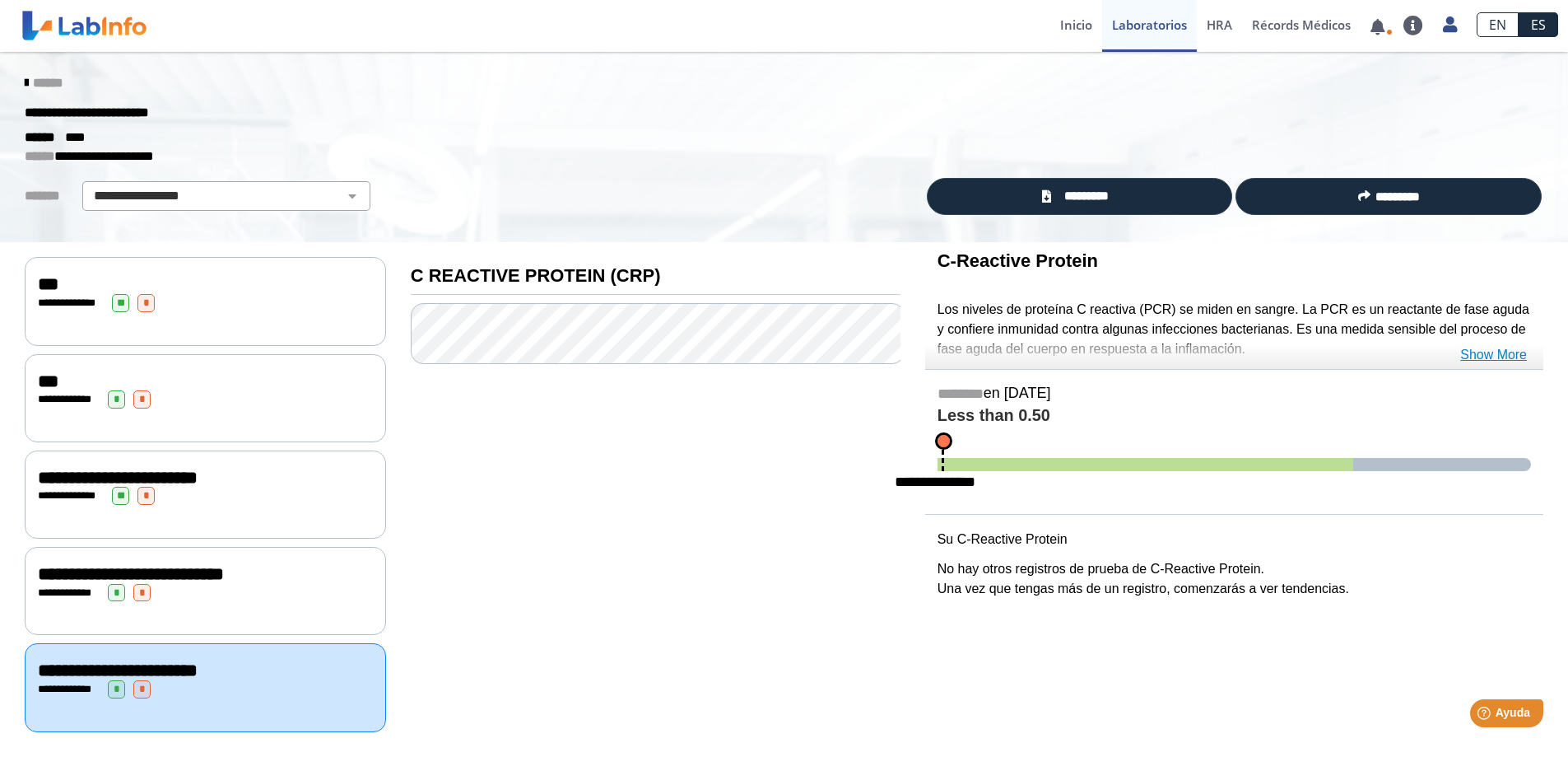
click at [1503, 351] on link "Show More" at bounding box center [1494, 355] width 67 height 20
click at [1217, 20] on span "HRA" at bounding box center [1219, 25] width 26 height 17
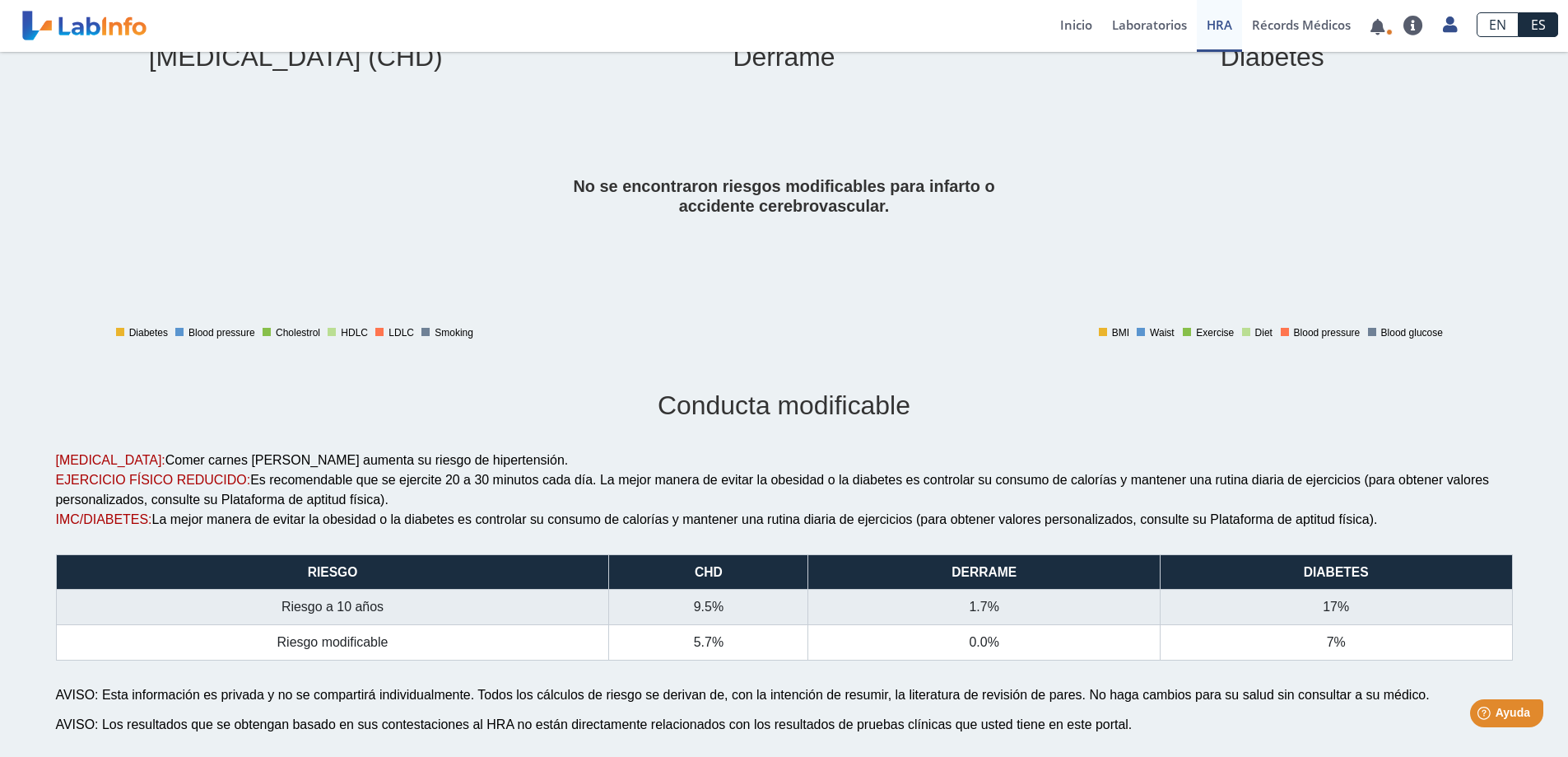
scroll to position [859, 0]
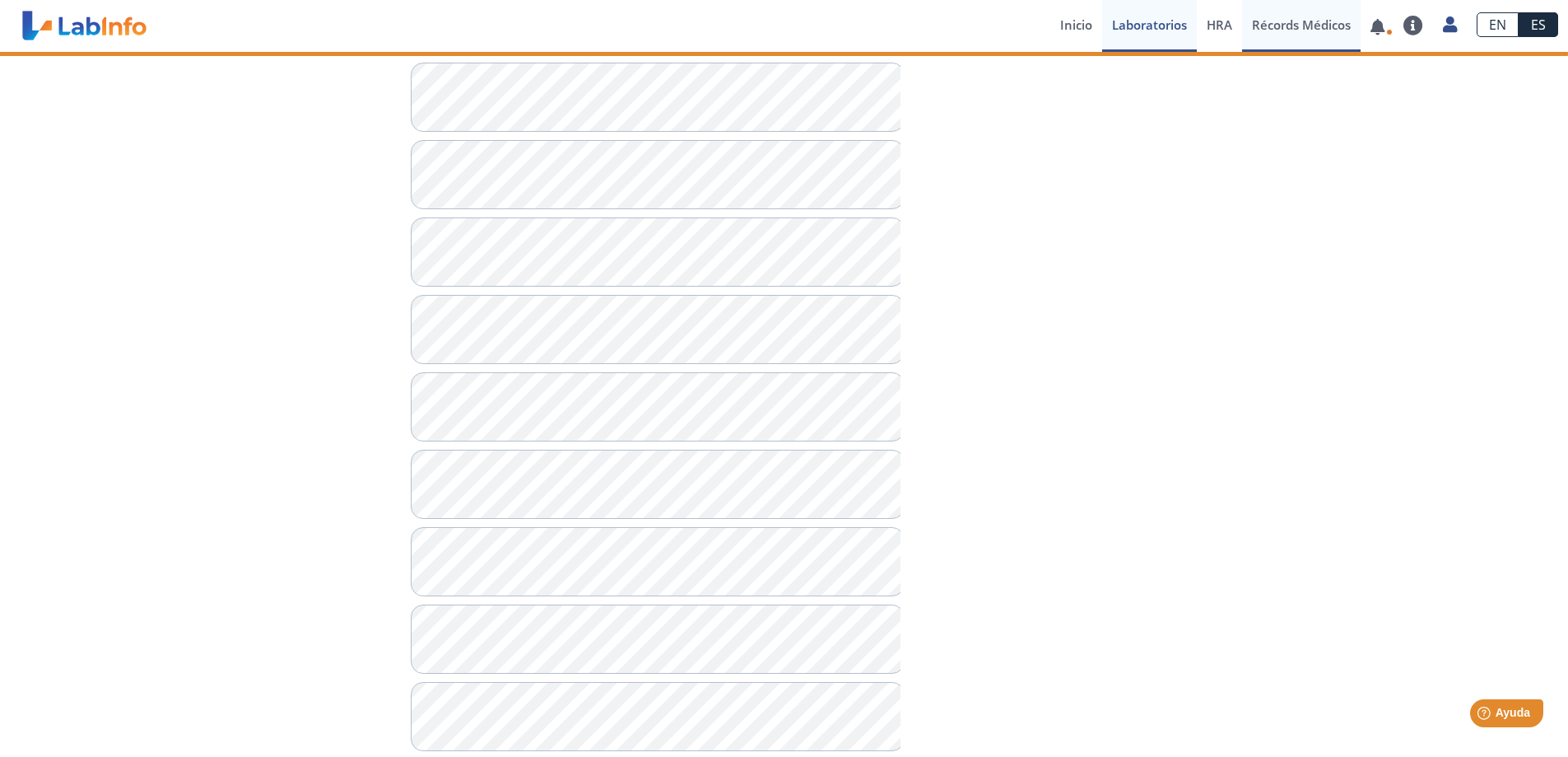
scroll to position [859, 0]
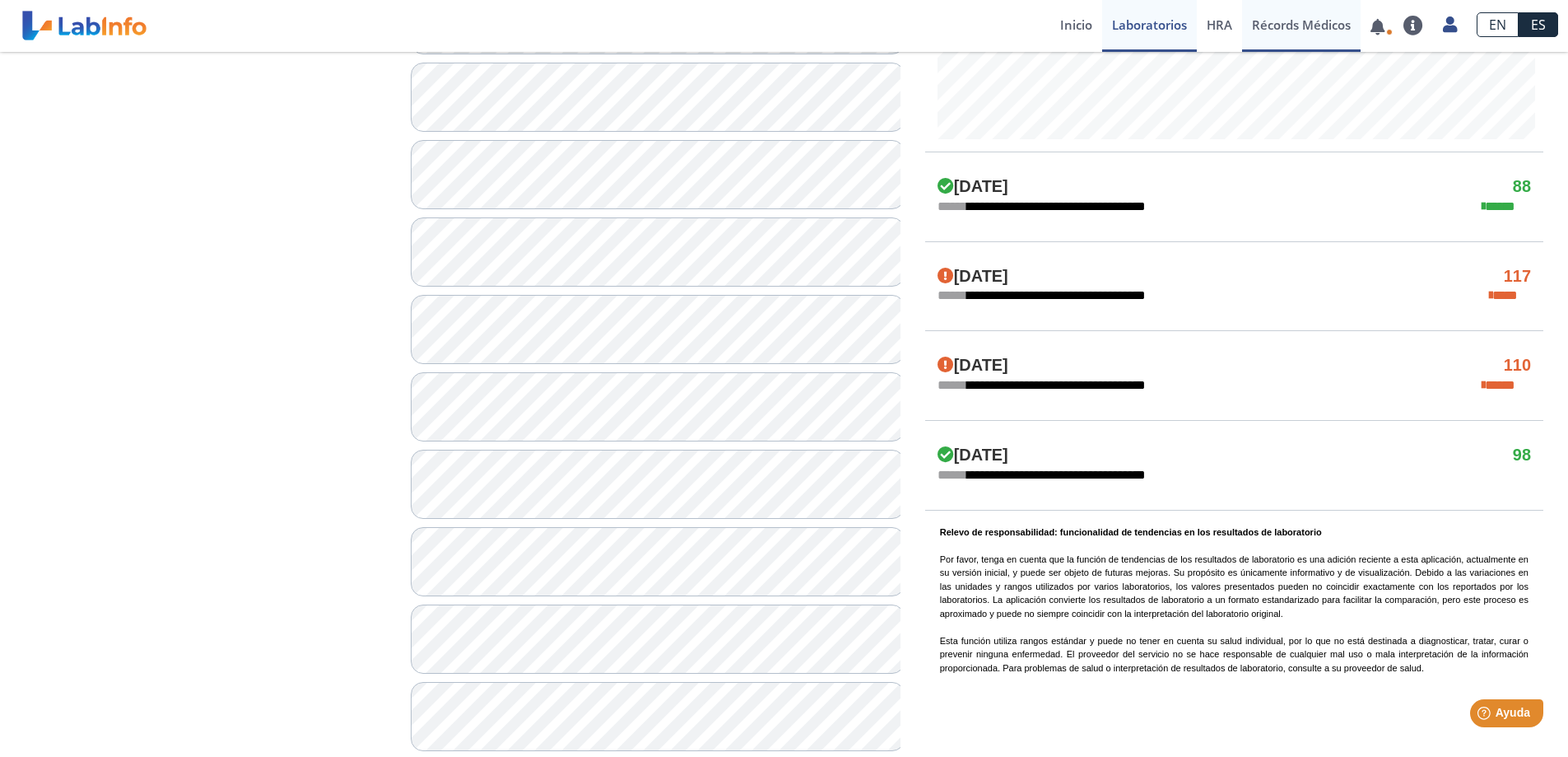
click at [1275, 22] on link "Récords Médicos" at bounding box center [1301, 26] width 118 height 52
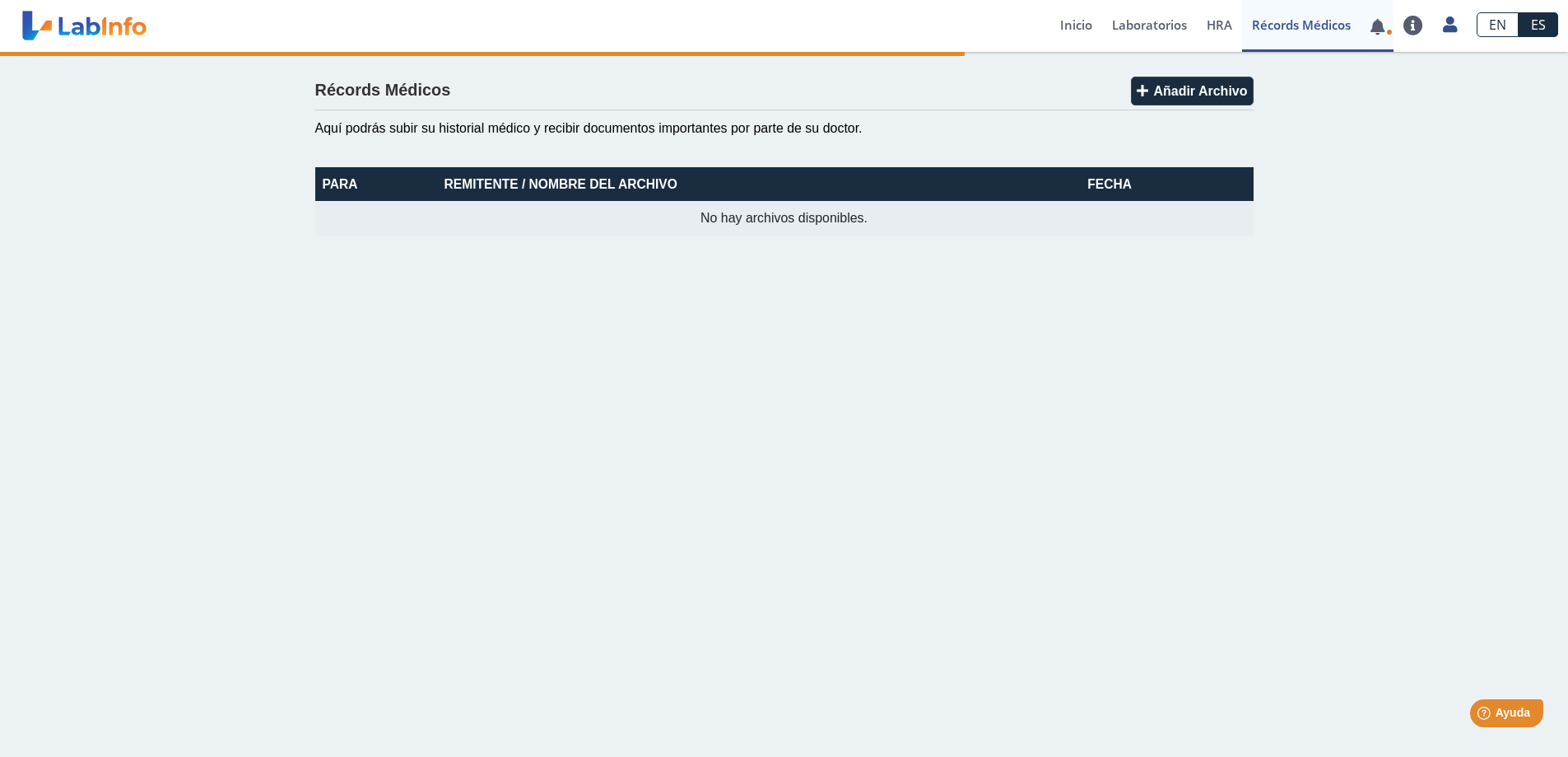
click at [1379, 29] on link at bounding box center [1377, 27] width 34 height 12
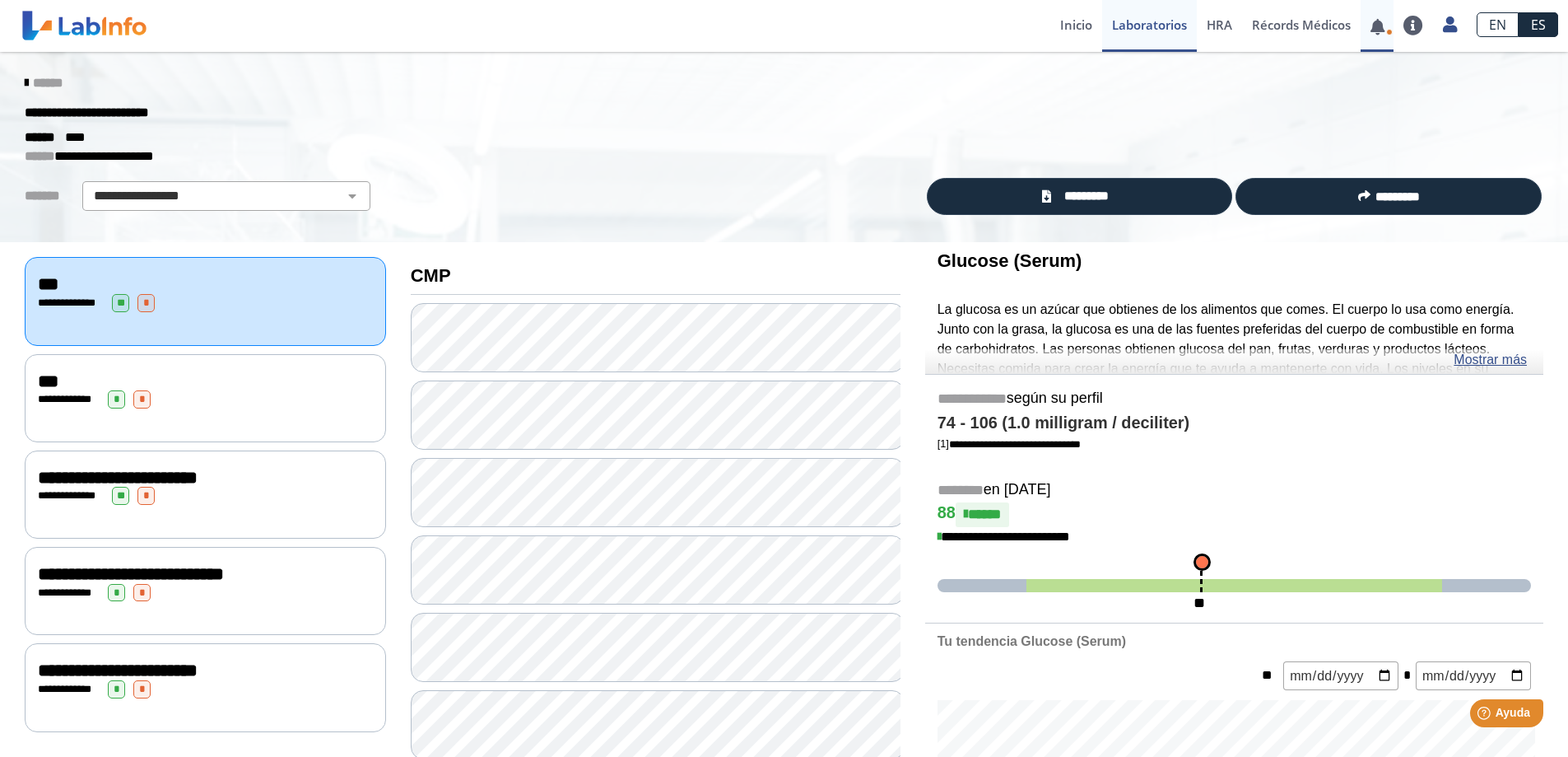
click at [1372, 30] on link at bounding box center [1377, 27] width 34 height 12
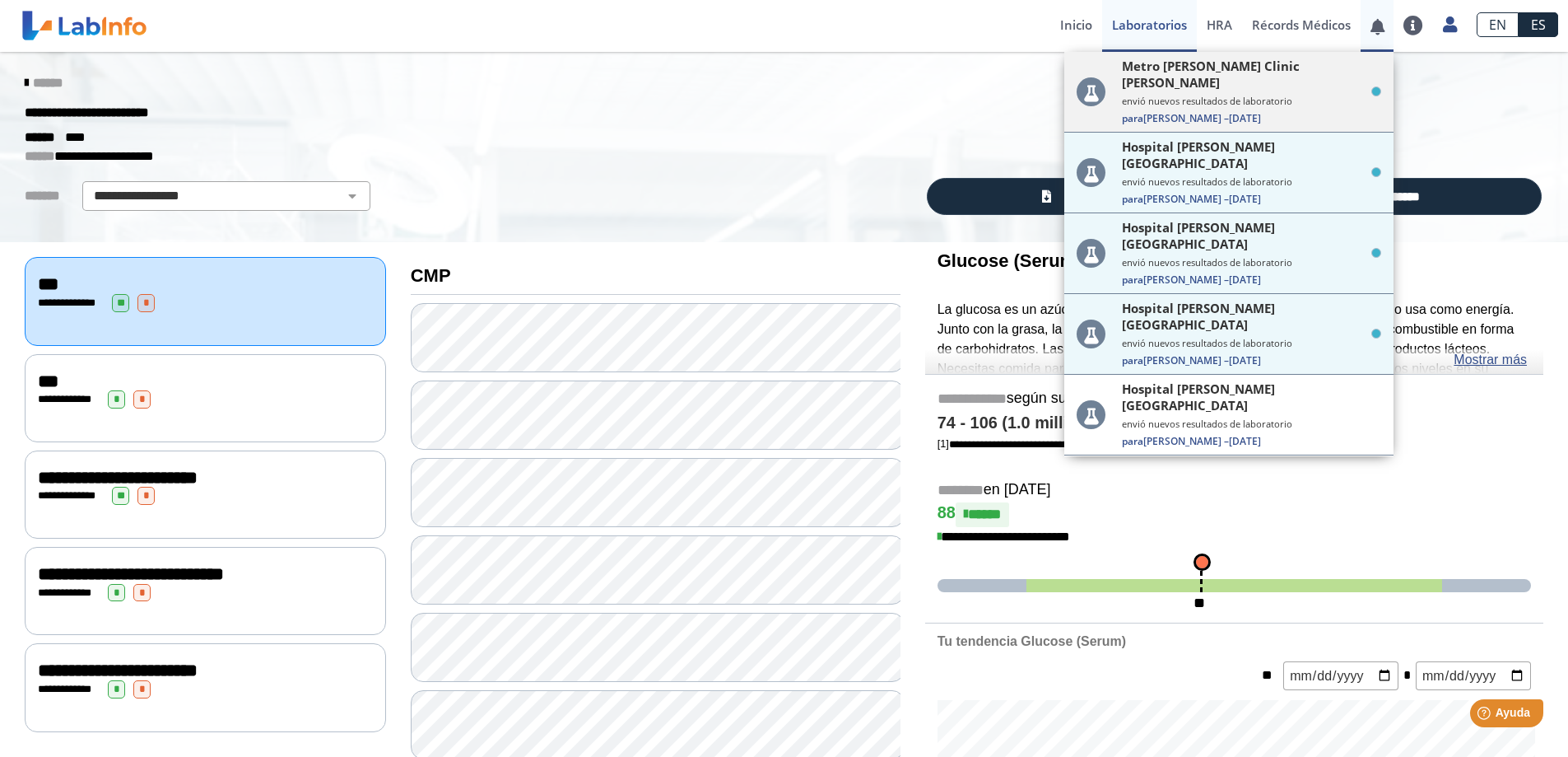
click at [1179, 73] on span "Metro [PERSON_NAME] Clinic [PERSON_NAME]" at bounding box center [1244, 74] width 244 height 33
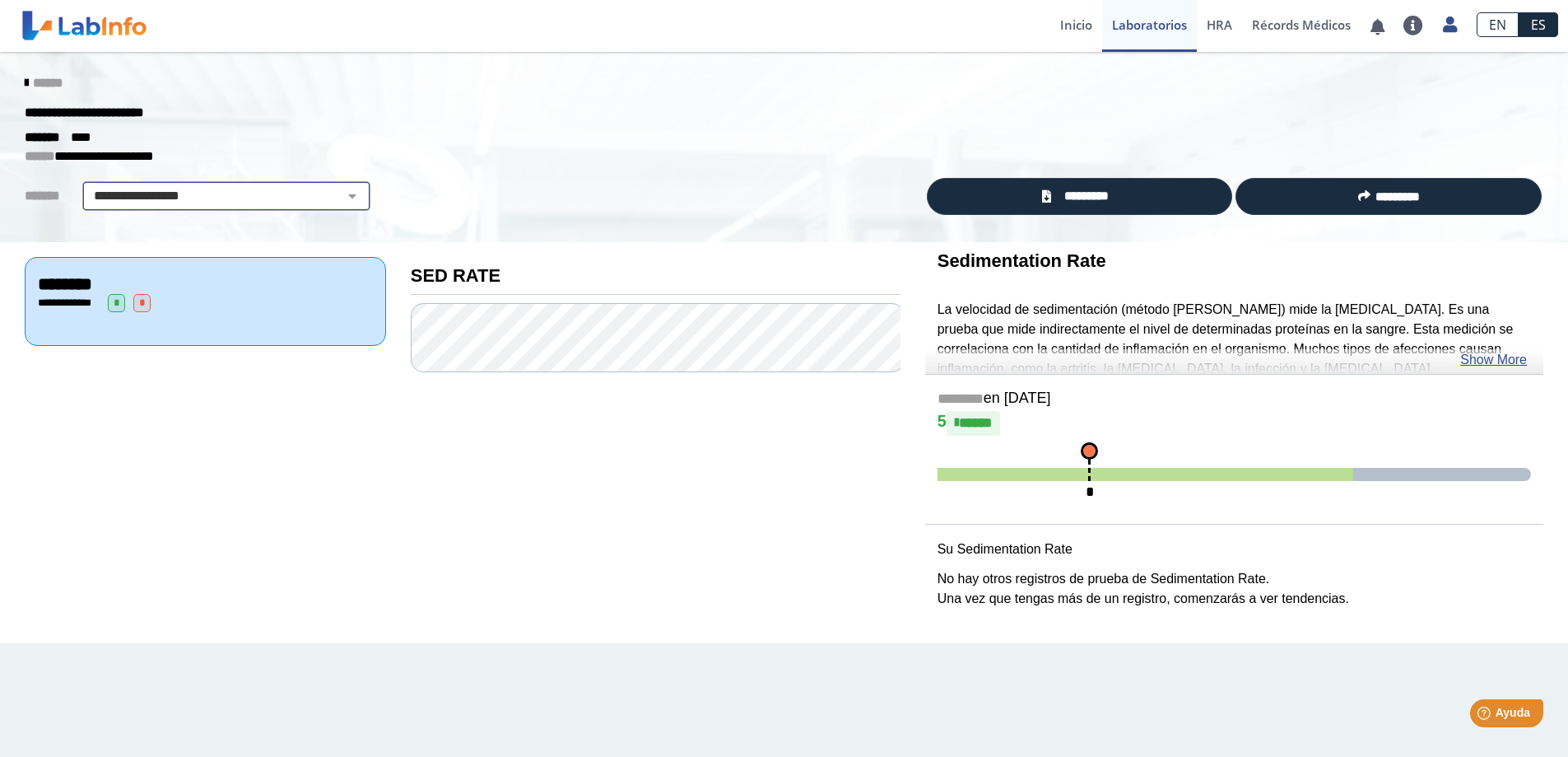
click at [347, 192] on select "**********" at bounding box center [226, 196] width 278 height 20
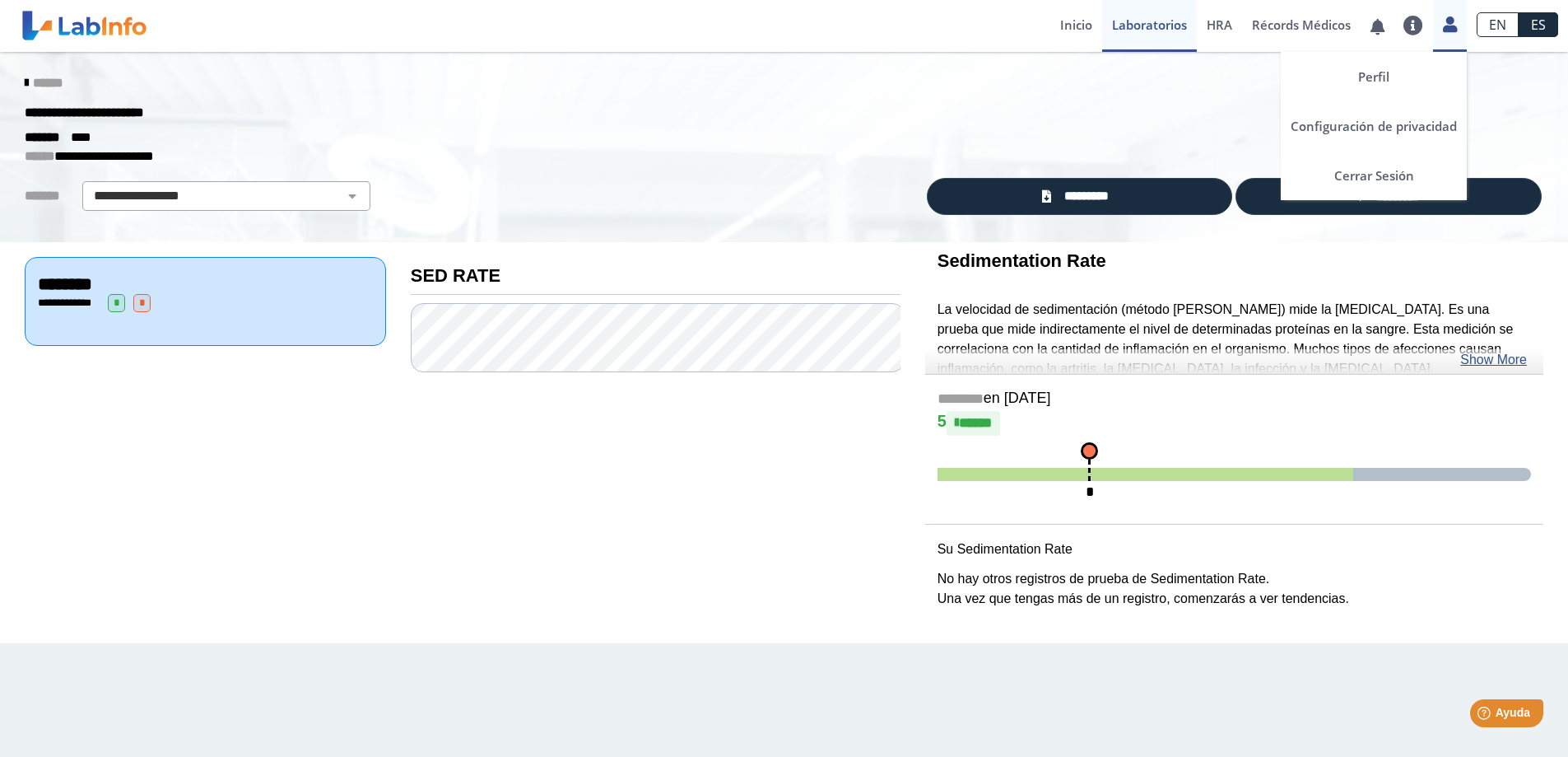
click at [1446, 23] on icon at bounding box center [1450, 24] width 14 height 12
click at [1386, 169] on link "Cerrar Sesión" at bounding box center [1373, 176] width 186 height 50
